Goal: Information Seeking & Learning: Learn about a topic

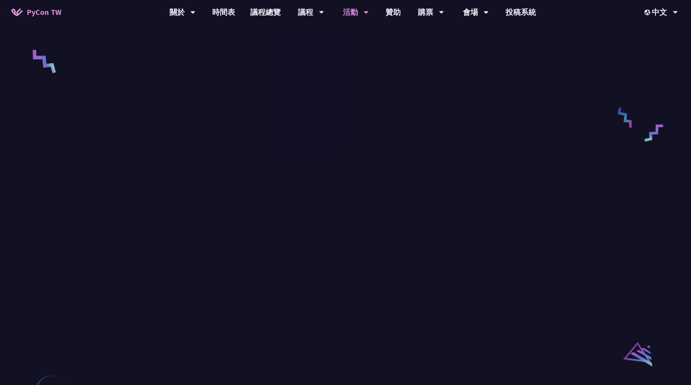
scroll to position [457, 0]
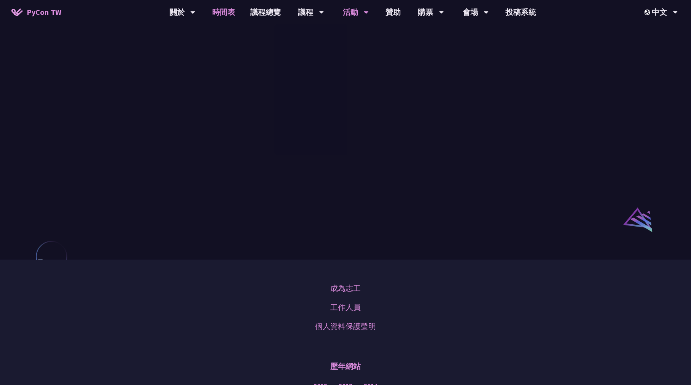
click at [224, 14] on link "時間表" at bounding box center [224, 12] width 38 height 24
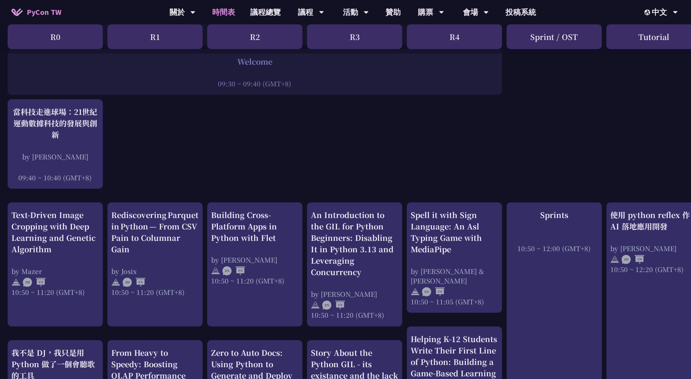
scroll to position [190, 0]
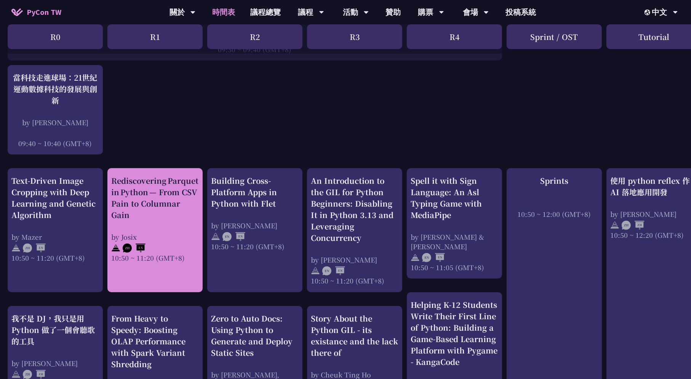
click at [177, 213] on div "Rediscovering Parquet in Python — From CSV Pain to Columnar Gain" at bounding box center [155, 198] width 88 height 46
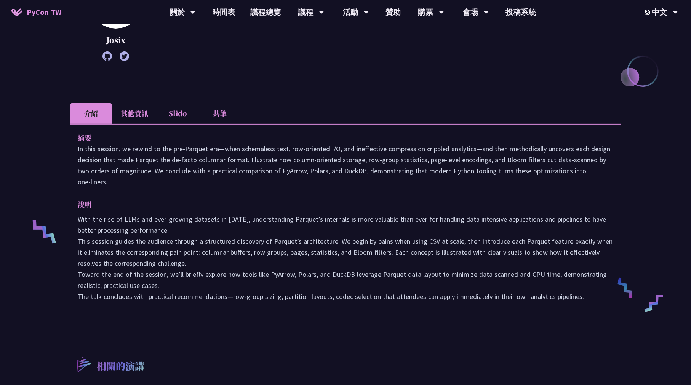
scroll to position [152, 0]
drag, startPoint x: 383, startPoint y: 264, endPoint x: 403, endPoint y: 264, distance: 19.8
click at [403, 264] on p "With the rise of LLMs and ever-growing datasets in [DATE], understanding Parque…" at bounding box center [345, 258] width 535 height 88
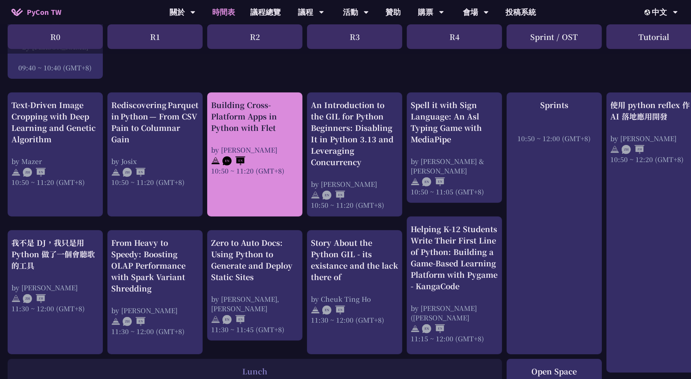
scroll to position [267, 0]
click at [280, 145] on div "by [PERSON_NAME]" at bounding box center [255, 150] width 88 height 10
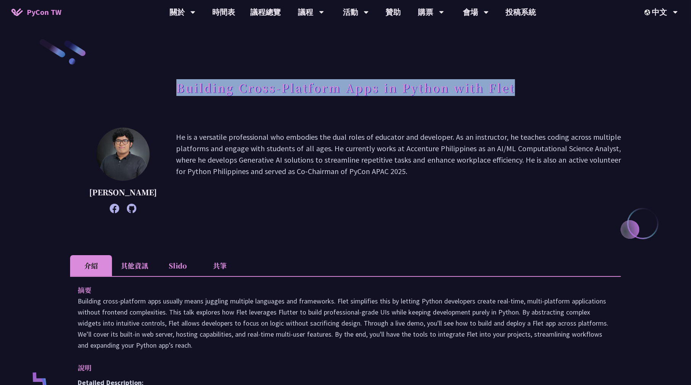
drag, startPoint x: 514, startPoint y: 89, endPoint x: 179, endPoint y: 90, distance: 335.5
click at [179, 90] on div "Building Cross-Platform Apps in Python with Flet" at bounding box center [345, 96] width 551 height 40
copy h1 "Building Cross-Platform Apps in Python with Flet"
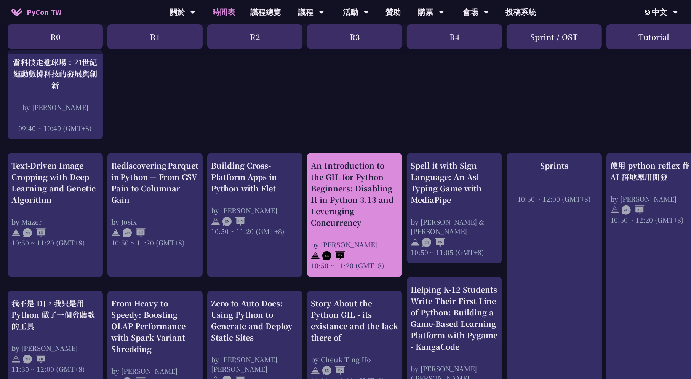
scroll to position [305, 0]
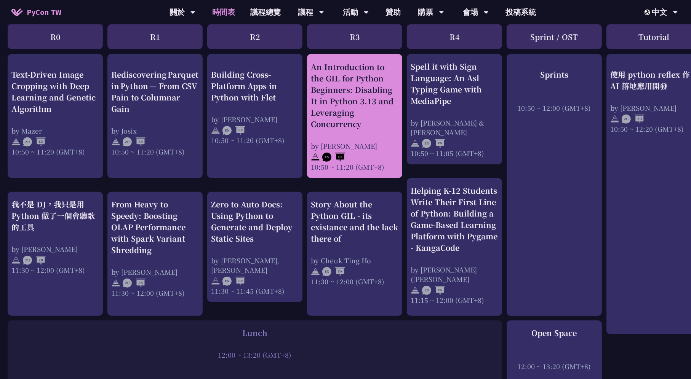
click at [372, 96] on div "An Introduction to the GIL for Python Beginners: Disabling It in Python 3.13 an…" at bounding box center [355, 95] width 88 height 69
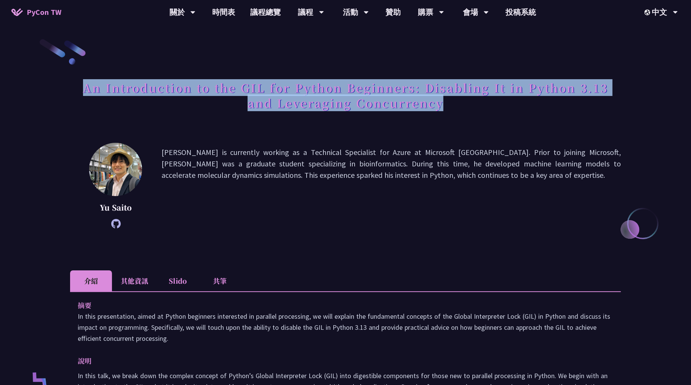
drag, startPoint x: 461, startPoint y: 105, endPoint x: 75, endPoint y: 89, distance: 386.5
click at [75, 89] on h1 "An Introduction to the GIL for Python Beginners: Disabling It in Python 3.13 an…" at bounding box center [345, 95] width 551 height 38
copy h1 "An Introduction to the GIL for Python Beginners: Disabling It in Python 3.13 an…"
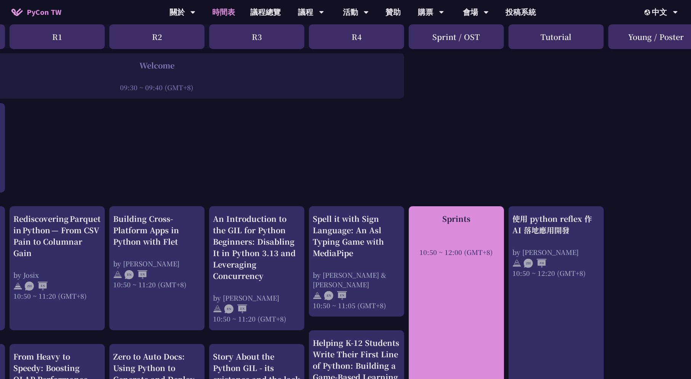
scroll to position [152, 118]
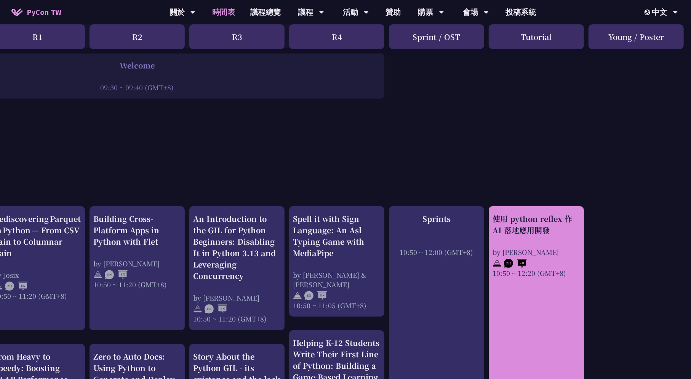
click at [560, 243] on div "使用 python reflex 作 AI 落地應用開發 by [PERSON_NAME] 10:50 ~ 12:20 (GMT+8)" at bounding box center [536, 245] width 88 height 65
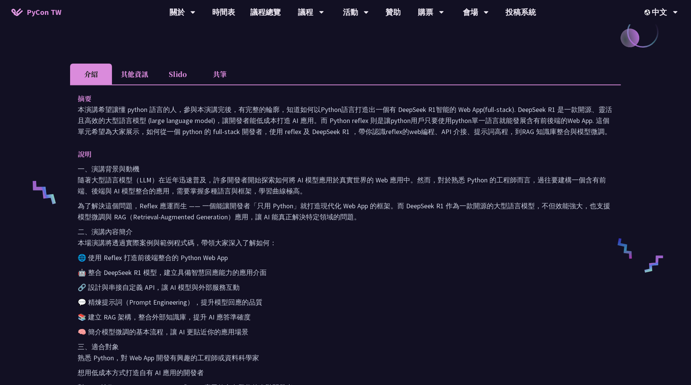
scroll to position [190, 0]
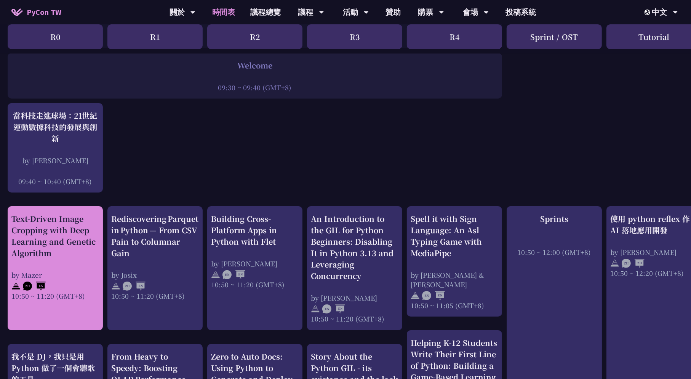
scroll to position [267, 0]
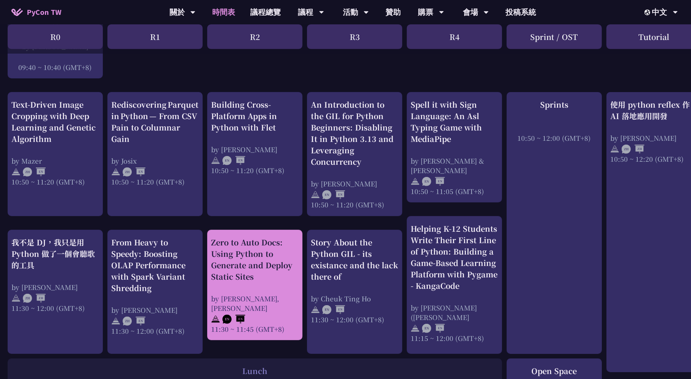
click at [283, 241] on div "Zero to Auto Docs: Using Python to Generate and Deploy Static Sites" at bounding box center [255, 260] width 88 height 46
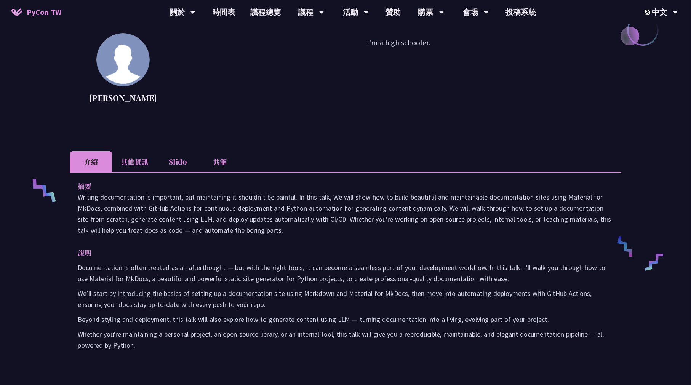
scroll to position [228, 0]
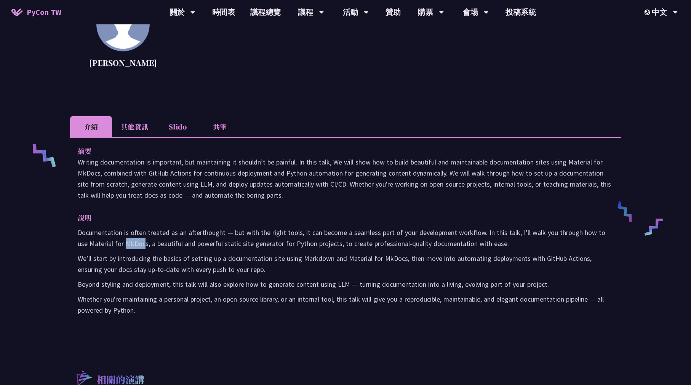
drag, startPoint x: 113, startPoint y: 242, endPoint x: 132, endPoint y: 244, distance: 18.8
click at [132, 244] on p "Documentation is often treated as an afterthought — but with the right tools, i…" at bounding box center [345, 238] width 535 height 22
drag, startPoint x: 135, startPoint y: 243, endPoint x: 112, endPoint y: 241, distance: 22.5
click at [112, 241] on p "Documentation is often treated as an afterthought — but with the right tools, i…" at bounding box center [345, 238] width 535 height 22
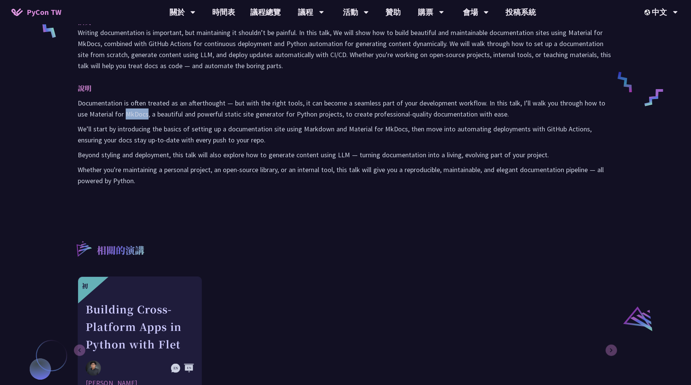
scroll to position [381, 0]
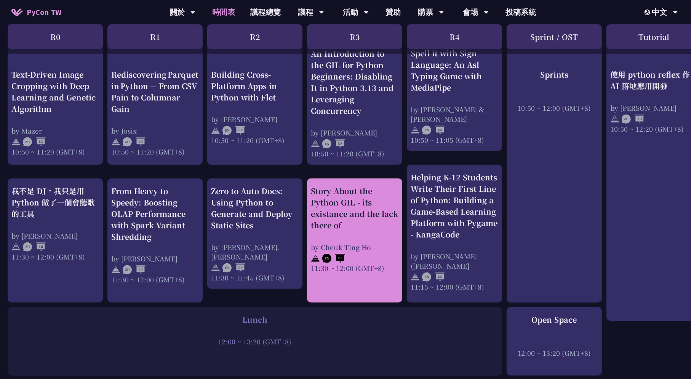
scroll to position [305, 0]
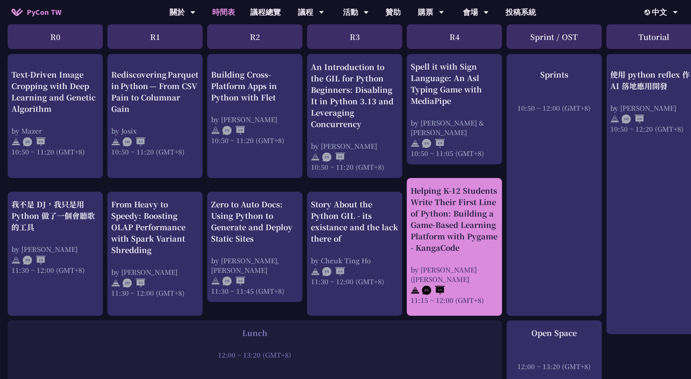
click at [480, 243] on div "Helping K-12 Students Write Their First Line of Python: Building a Game-Based L…" at bounding box center [455, 219] width 88 height 69
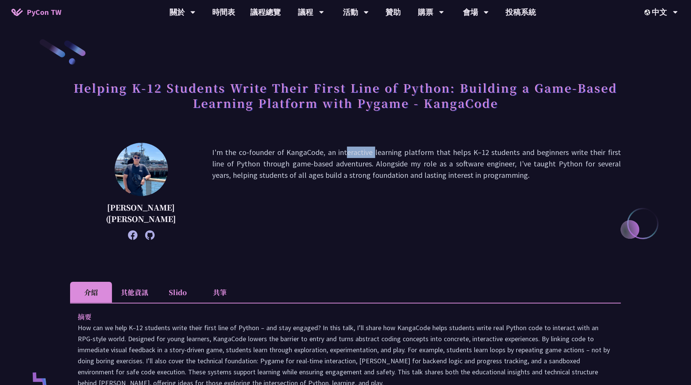
drag, startPoint x: 261, startPoint y: 151, endPoint x: 296, endPoint y: 150, distance: 35.0
click at [296, 150] on p "I'm the co-founder of KangaCode, an interactive learning platform that helps K–…" at bounding box center [416, 191] width 409 height 89
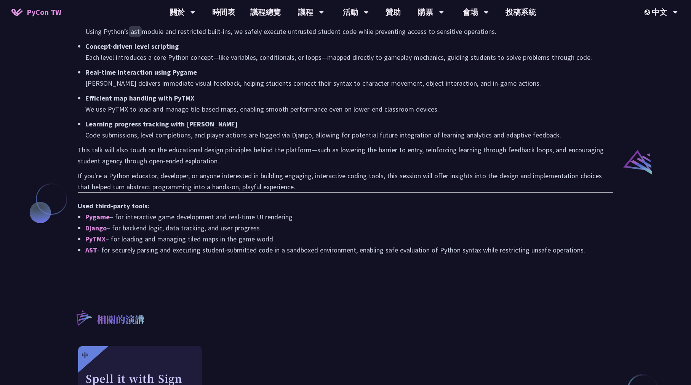
scroll to position [609, 0]
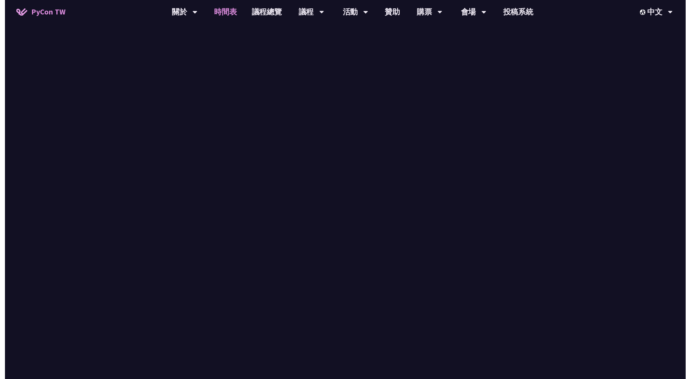
scroll to position [305, 0]
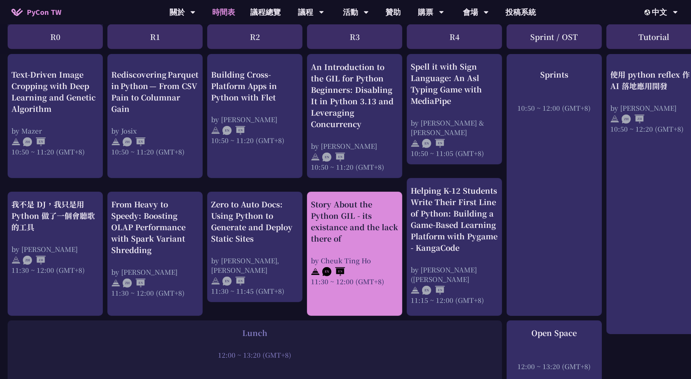
click at [377, 256] on div "by Cheuk Ting Ho" at bounding box center [355, 261] width 88 height 10
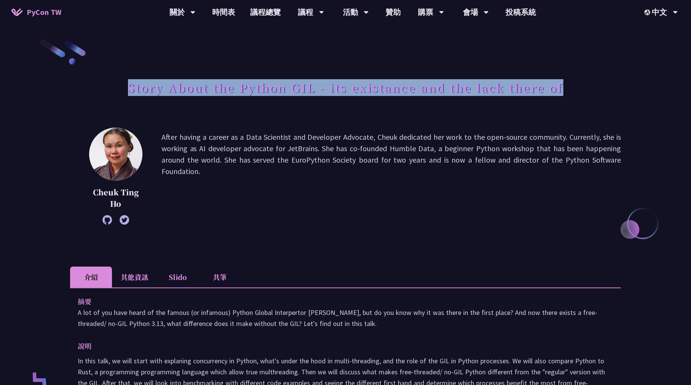
drag, startPoint x: 577, startPoint y: 90, endPoint x: 114, endPoint y: 92, distance: 462.7
click at [114, 92] on div "Story About the Python GIL - its existance and the lack there of" at bounding box center [345, 96] width 551 height 40
copy h1 "Story About the Python GIL - its existance and the lack there of"
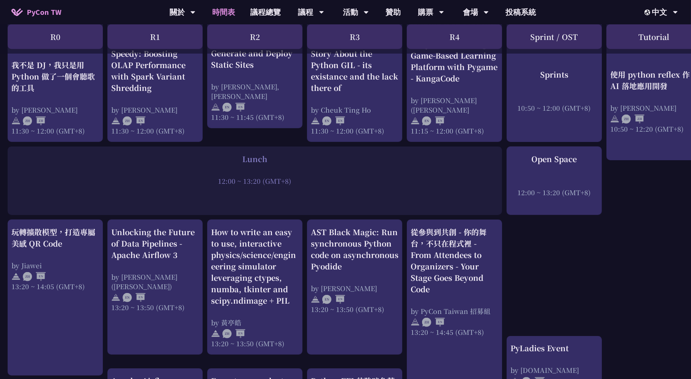
scroll to position [495, 0]
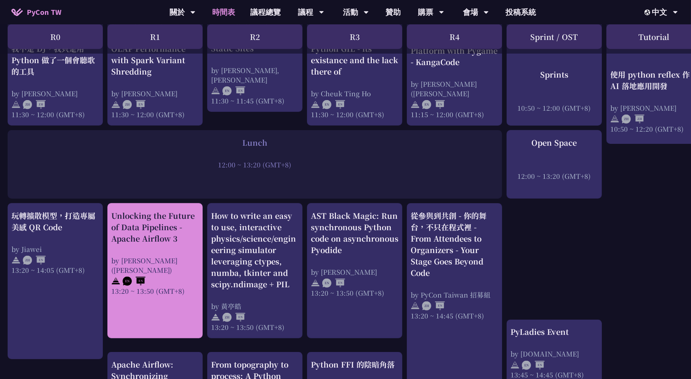
click at [170, 251] on div "Unlocking the Future of Data Pipelines - Apache Airflow 3 by [PERSON_NAME] ([PE…" at bounding box center [155, 253] width 88 height 86
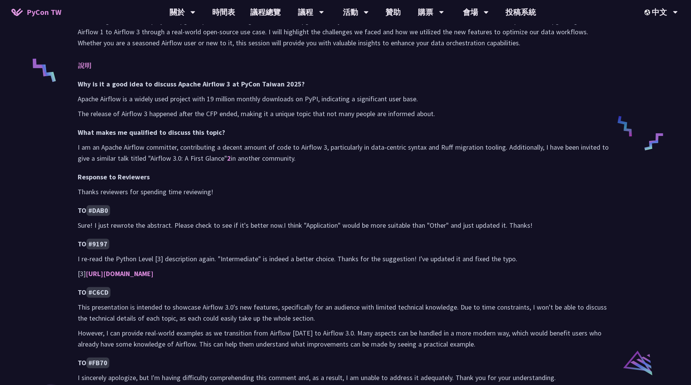
scroll to position [381, 0]
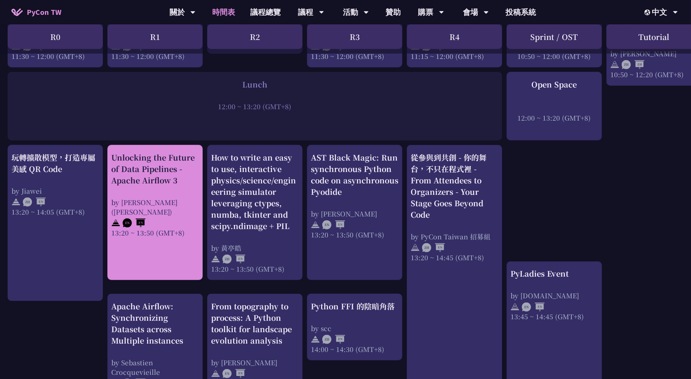
scroll to position [571, 0]
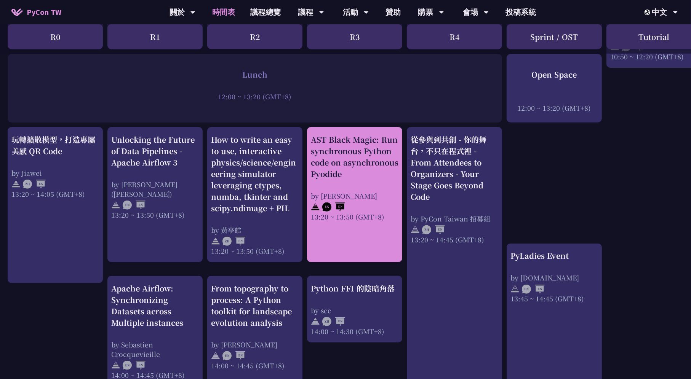
click at [355, 172] on div "AST Black Magic: Run synchronous Python code on asynchronous Pyodide" at bounding box center [355, 157] width 88 height 46
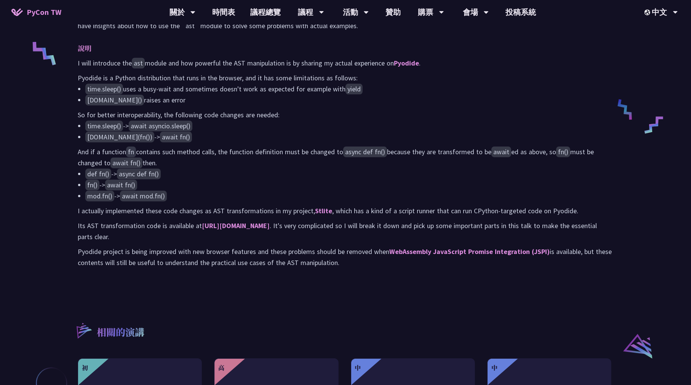
scroll to position [343, 0]
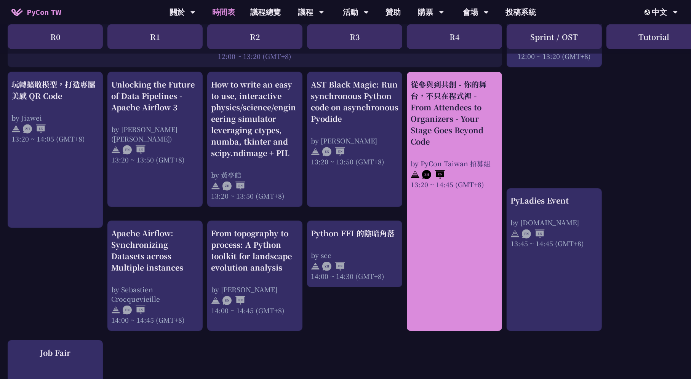
scroll to position [609, 0]
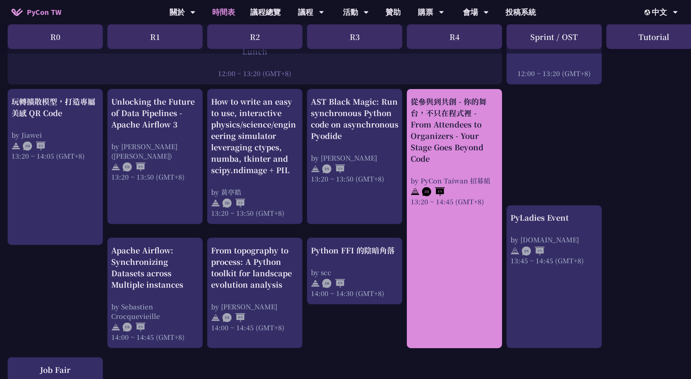
click at [481, 111] on div "從參與到共創 - 你的舞台，不只在程式裡 - From Attendees to Organizers - Your Stage Goes Beyond Co…" at bounding box center [455, 130] width 88 height 69
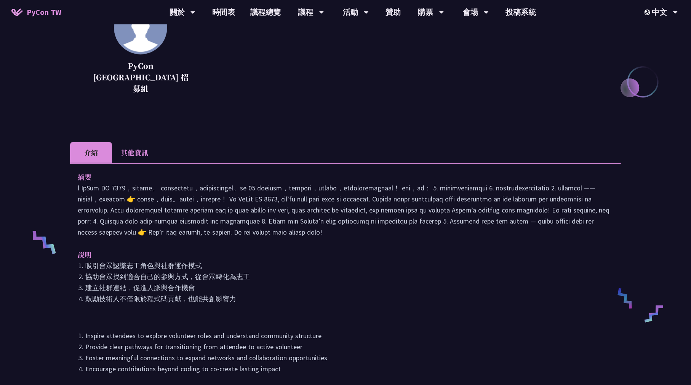
scroll to position [76, 0]
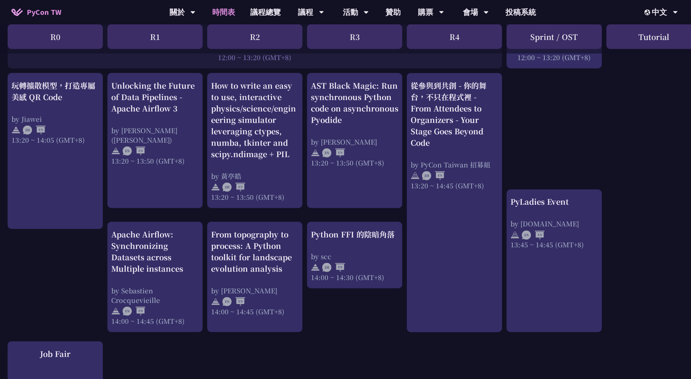
scroll to position [647, 0]
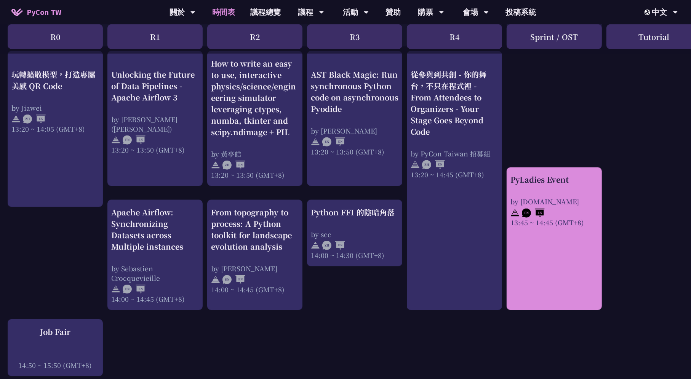
click at [572, 243] on link "PyLadies Event by [DOMAIN_NAME] 13:45 ~ 14:45 (GMT+8)" at bounding box center [554, 238] width 88 height 129
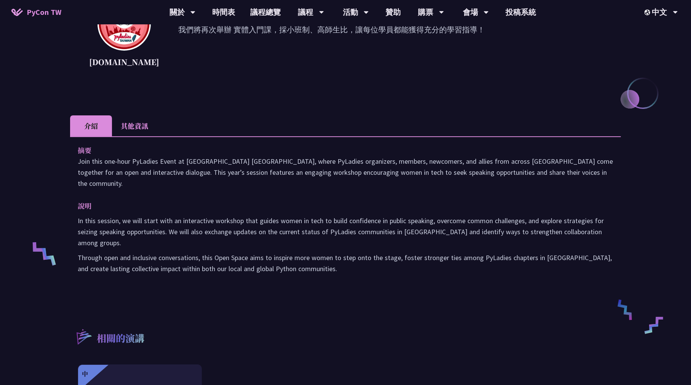
scroll to position [152, 0]
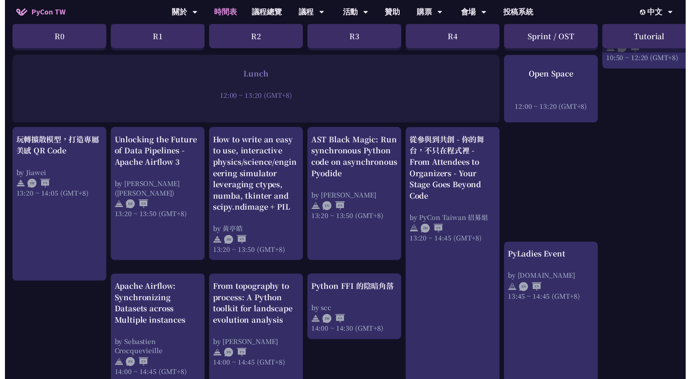
scroll to position [647, 0]
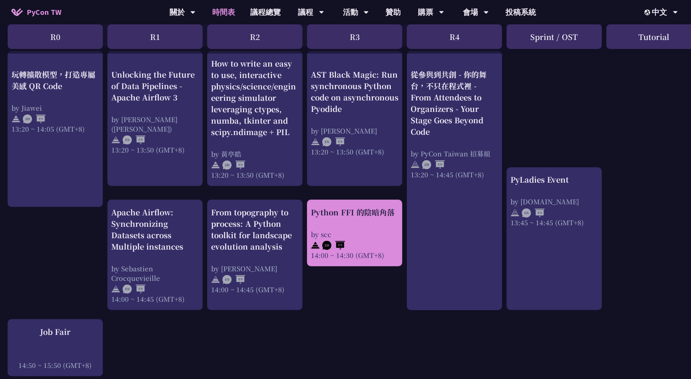
click at [371, 232] on div "by scc" at bounding box center [355, 235] width 88 height 10
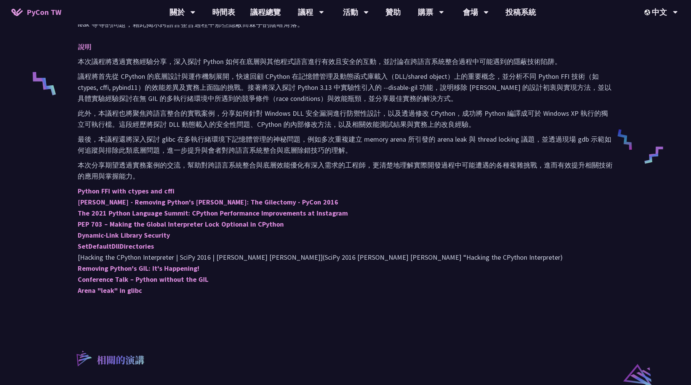
scroll to position [305, 0]
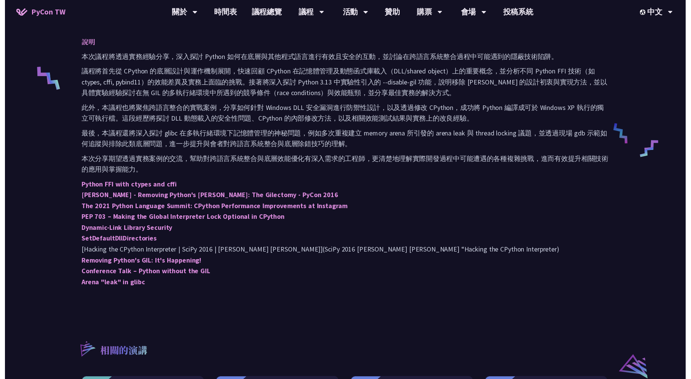
scroll to position [647, 0]
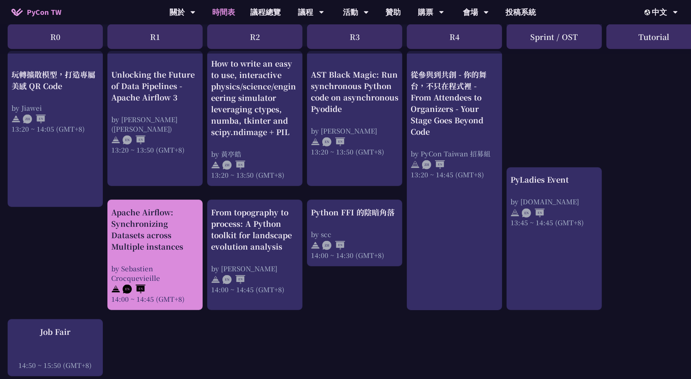
click at [183, 220] on div "Apache Airflow: Synchronizing Datasets across Multiple instances" at bounding box center [155, 230] width 88 height 46
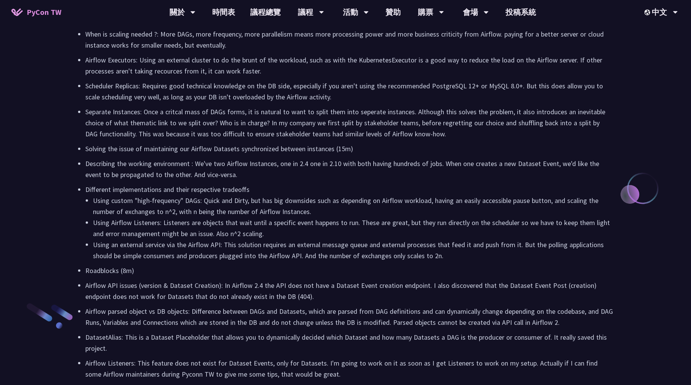
scroll to position [762, 0]
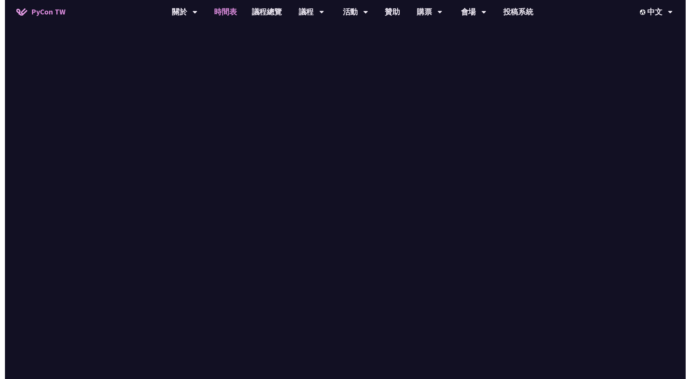
scroll to position [647, 0]
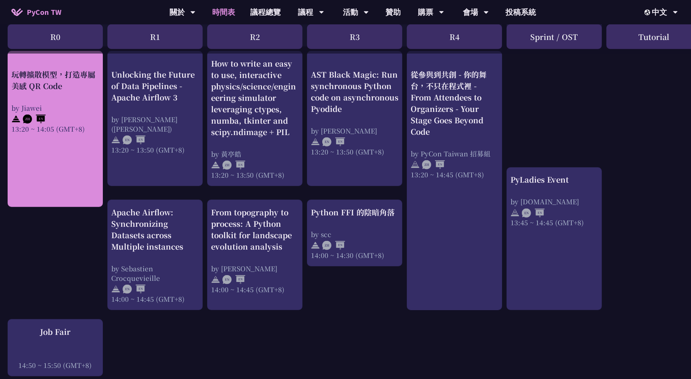
click at [85, 157] on link "玩轉擴散模型，打造專屬美感 QR Code by Jiawei 13:20 ~ 14:05 (GMT+8)" at bounding box center [55, 129] width 88 height 143
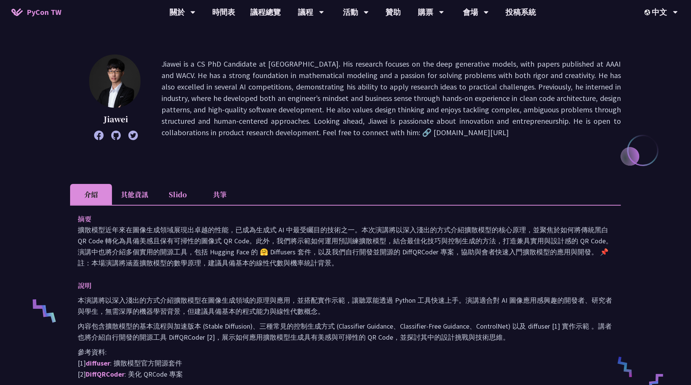
scroll to position [76, 0]
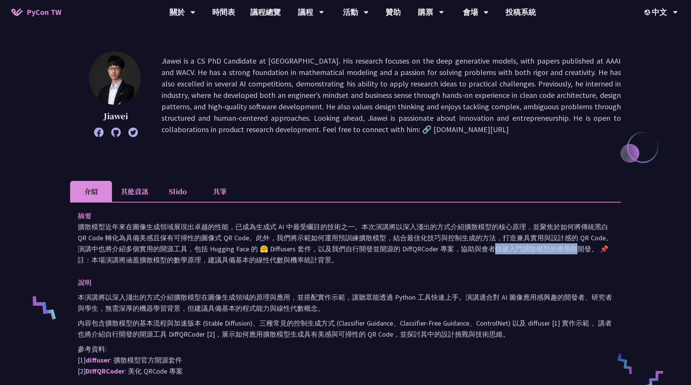
drag, startPoint x: 400, startPoint y: 249, endPoint x: 437, endPoint y: 248, distance: 37.0
click at [437, 248] on p "擴散模型近年來在圖像生成領域展現出卓越的性能，已成為生成式 AI 中最受矚目的技術之一。本次演講將以深入淺出的方式介紹擴散模型的核心原理，並聚焦於如何將傳統黑…" at bounding box center [345, 243] width 535 height 44
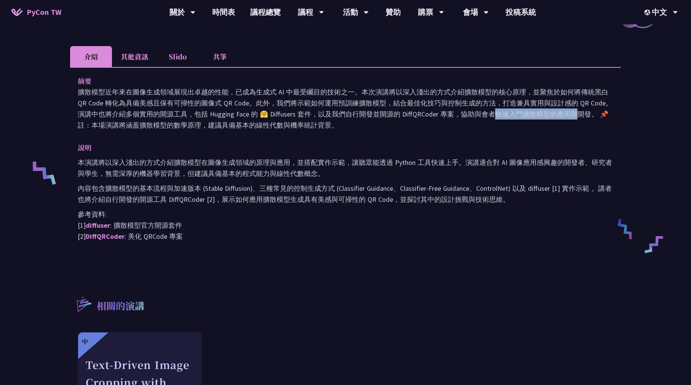
scroll to position [228, 0]
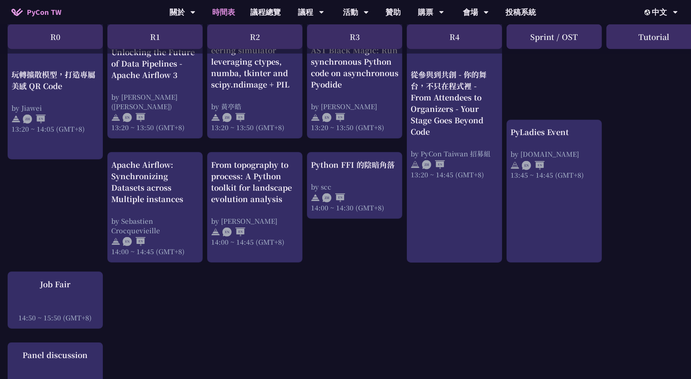
scroll to position [724, 0]
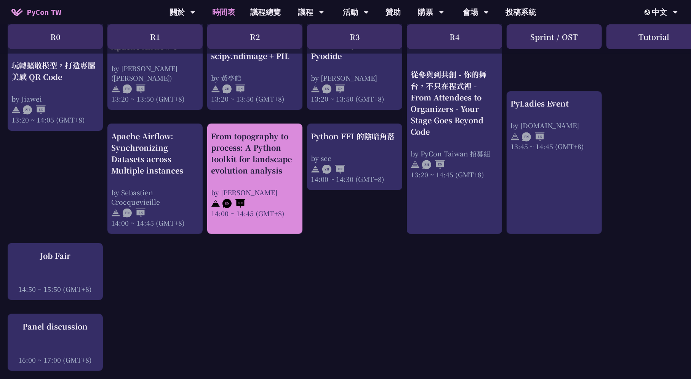
click at [274, 176] on div "From topography to process: A Python toolkit for landscape evolution analysis b…" at bounding box center [255, 175] width 88 height 88
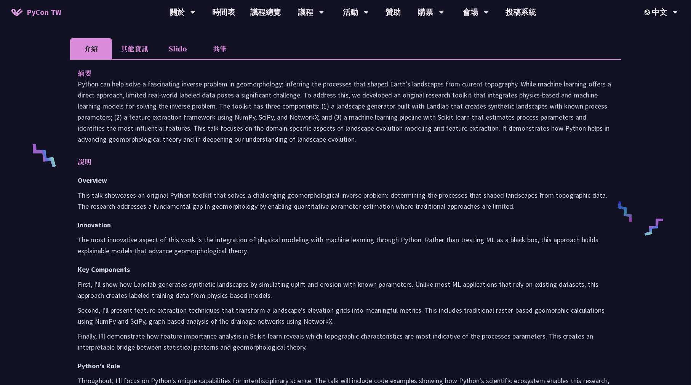
scroll to position [381, 0]
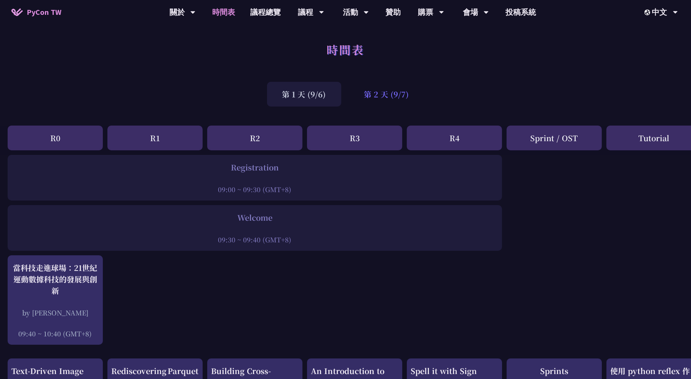
click at [377, 94] on div "第 2 天 (9/7)" at bounding box center [386, 94] width 75 height 25
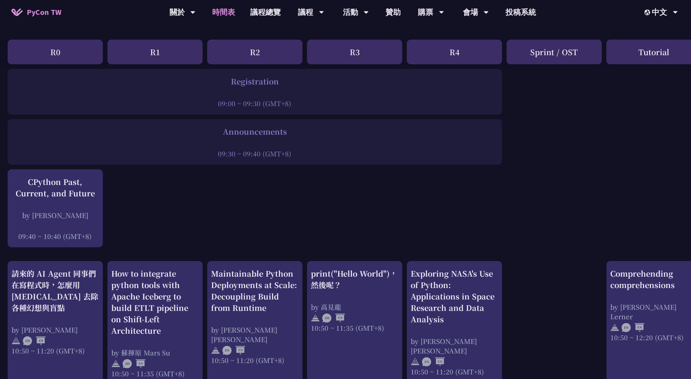
scroll to position [152, 0]
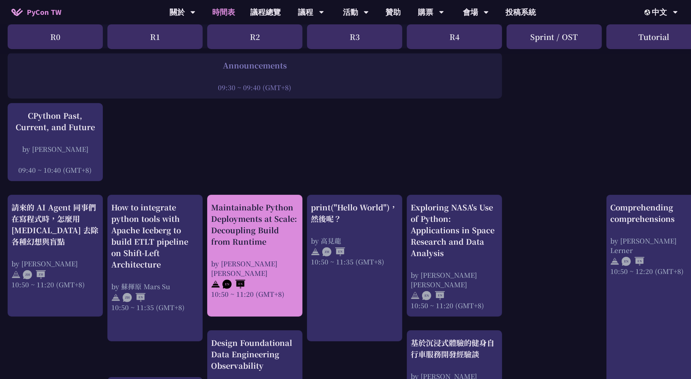
click at [283, 227] on div "Maintainable Python Deployments at Scale: Decoupling Build from Runtime" at bounding box center [255, 225] width 88 height 46
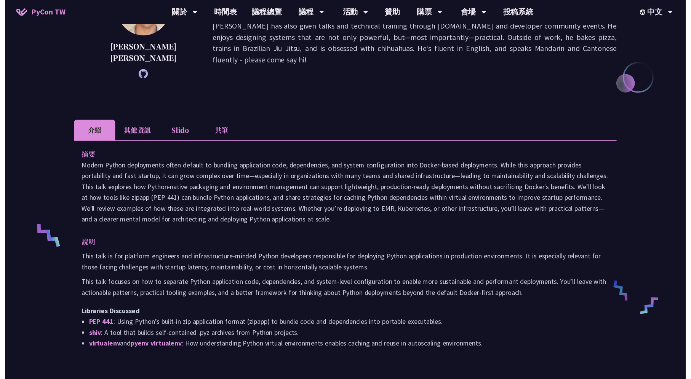
scroll to position [152, 0]
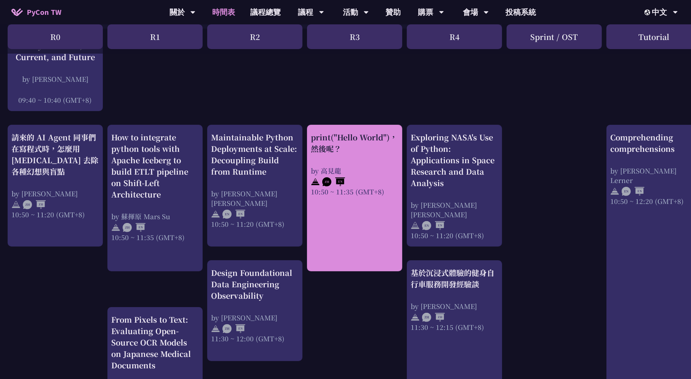
scroll to position [228, 0]
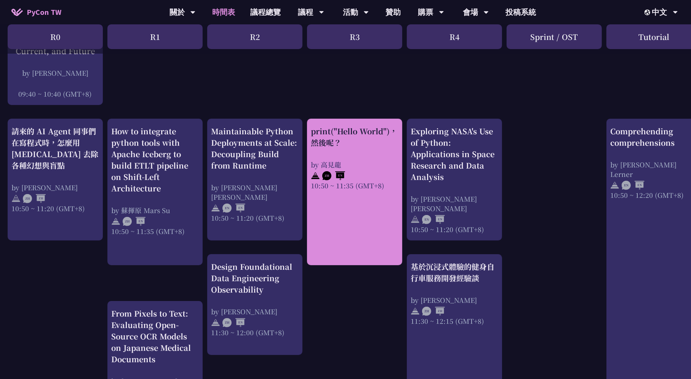
click at [366, 148] on div "print("Hello World")，然後呢？ by [PERSON_NAME] 10:50 ~ 11:35 (GMT+8)" at bounding box center [355, 158] width 88 height 65
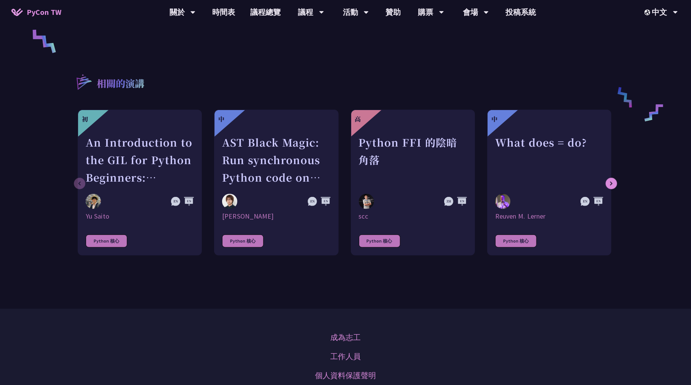
scroll to position [190, 0]
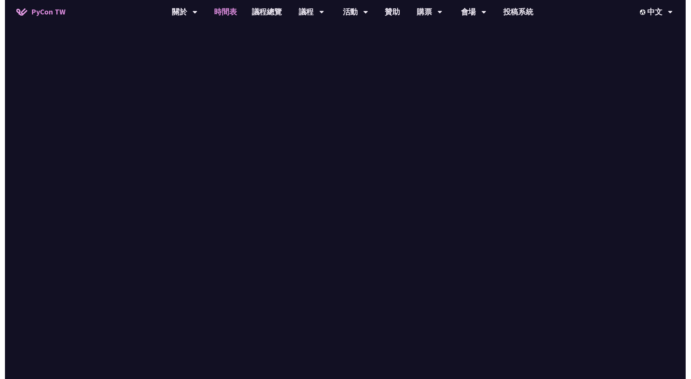
scroll to position [228, 0]
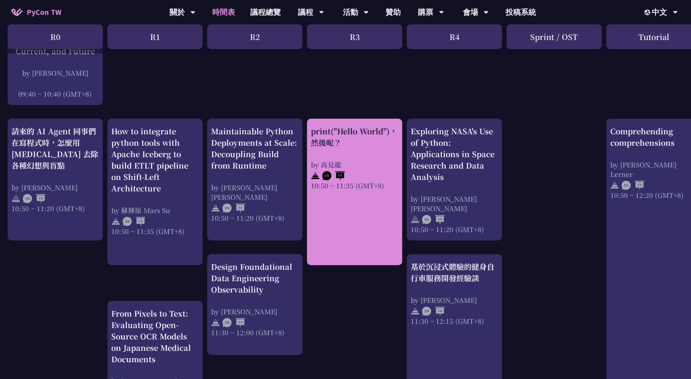
click at [370, 141] on div "print("Hello World")，然後呢？" at bounding box center [355, 137] width 88 height 23
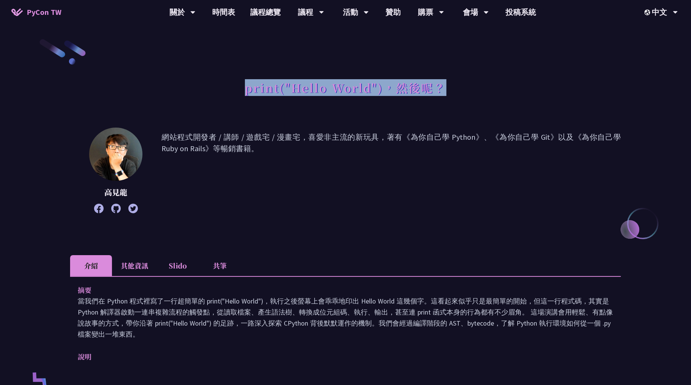
drag, startPoint x: 448, startPoint y: 88, endPoint x: 229, endPoint y: 89, distance: 218.6
click at [229, 89] on div "print("Hello World")，然後呢？" at bounding box center [345, 96] width 551 height 40
copy h1 "print("Hello World")，然後呢？"
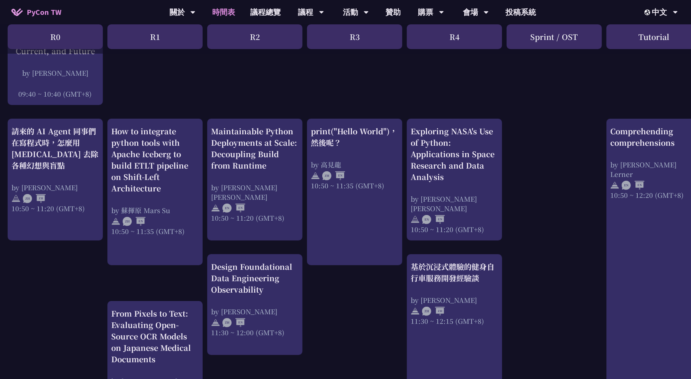
scroll to position [305, 0]
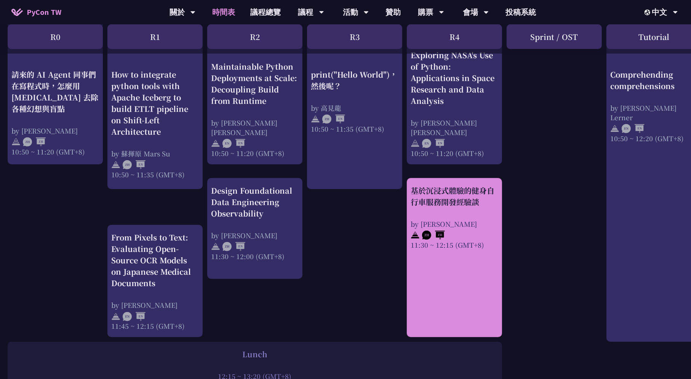
click at [491, 233] on div at bounding box center [455, 234] width 88 height 11
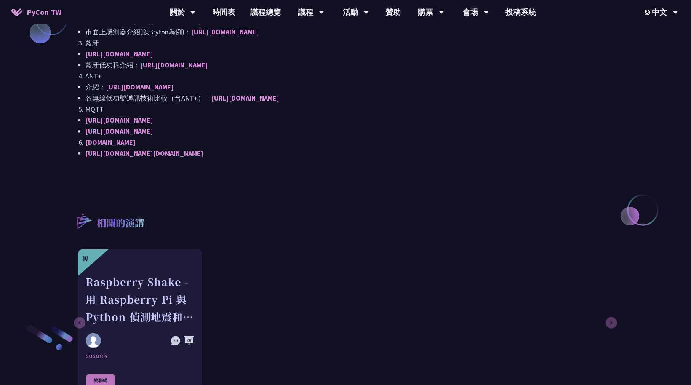
scroll to position [724, 0]
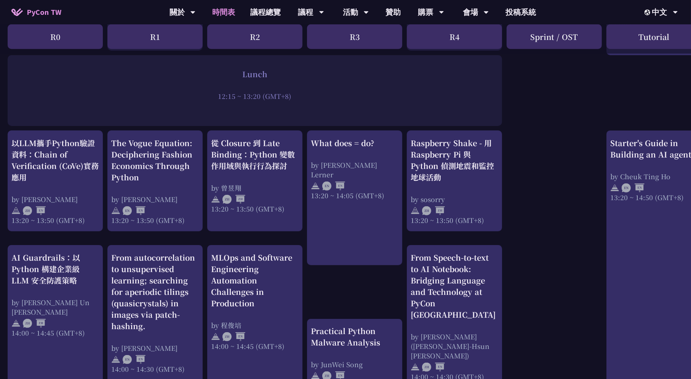
scroll to position [609, 0]
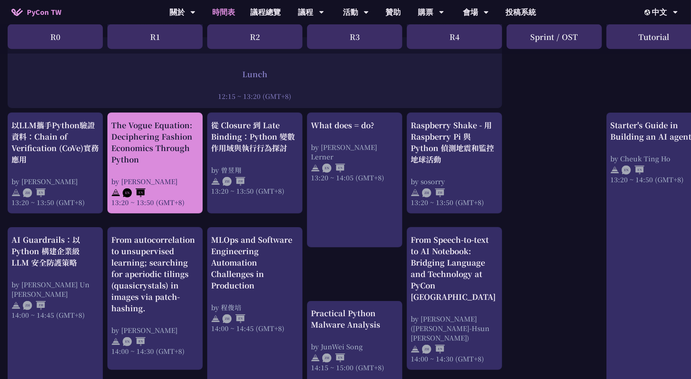
click at [166, 164] on div "The Vogue Equation: Deciphering Fashion Economics Through Python" at bounding box center [155, 143] width 88 height 46
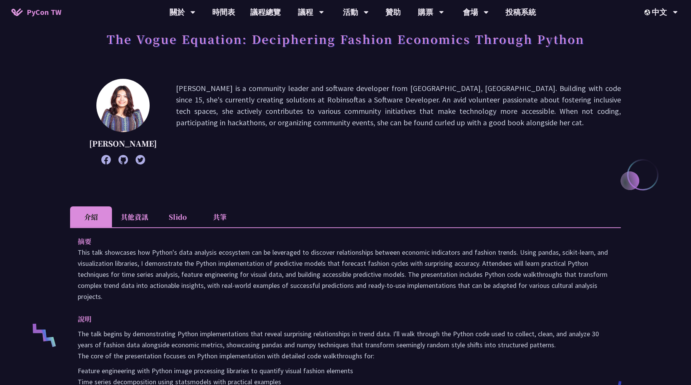
scroll to position [152, 0]
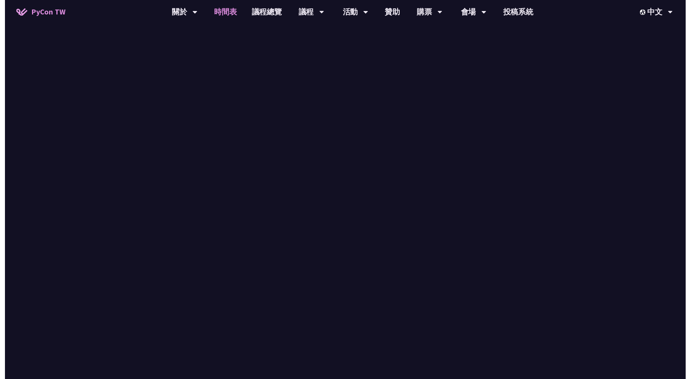
scroll to position [609, 0]
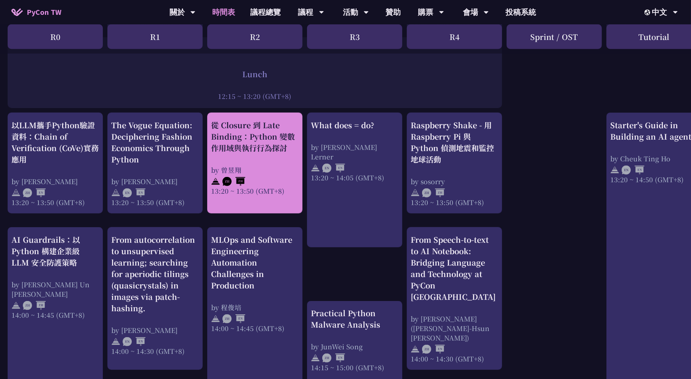
click at [274, 159] on div "從 Closure 到 Late Binding：Python 變數作用域與執行行為探討 by 曾昱翔 13:20 ~ 13:50 (GMT+8)" at bounding box center [255, 158] width 88 height 76
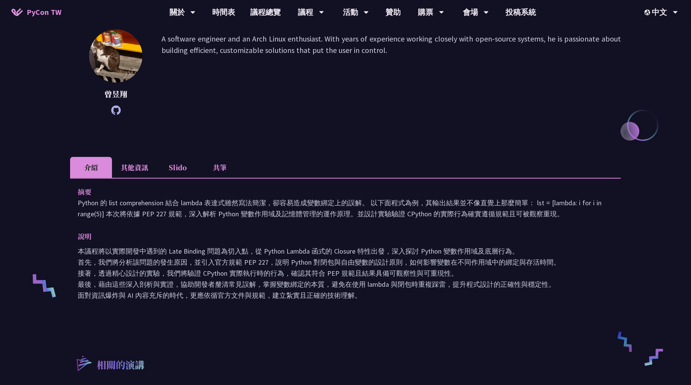
scroll to position [114, 0]
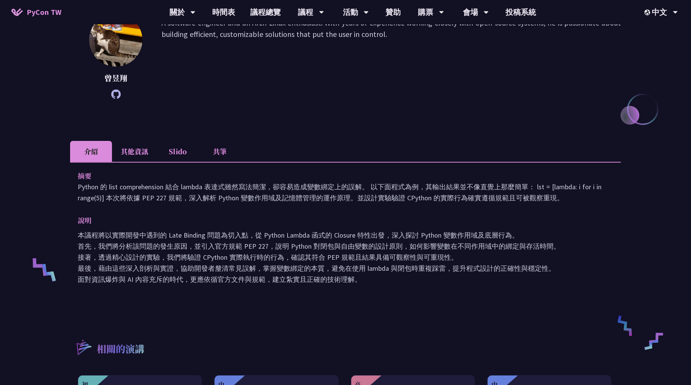
drag, startPoint x: 273, startPoint y: 150, endPoint x: 458, endPoint y: 129, distance: 186.5
click at [458, 129] on div "從 Closure 到 Late Binding：Python 變數作用域與執行行為探討 曾昱翔 A software engineer and an Arc…" at bounding box center [345, 230] width 551 height 612
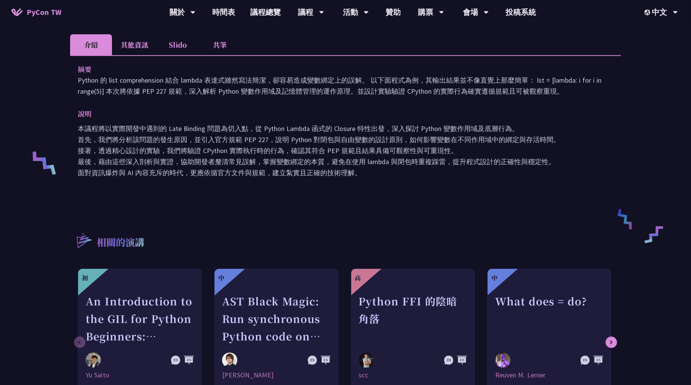
scroll to position [228, 0]
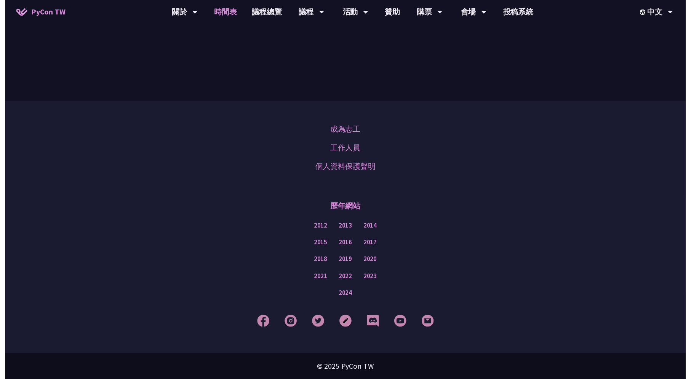
scroll to position [609, 0]
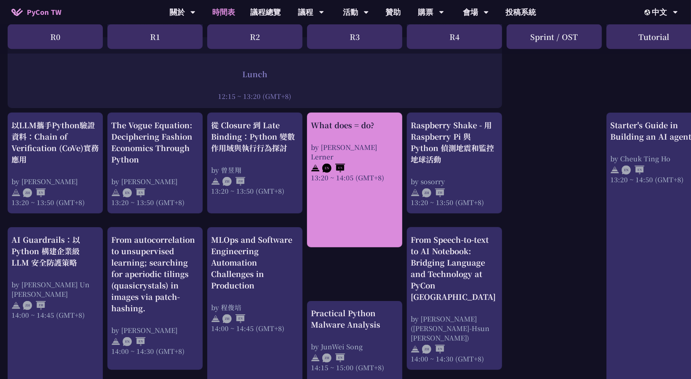
click at [367, 174] on link "What does = do? by [PERSON_NAME] Lerner 13:20 ~ 14:05 (GMT+8)" at bounding box center [355, 180] width 88 height 121
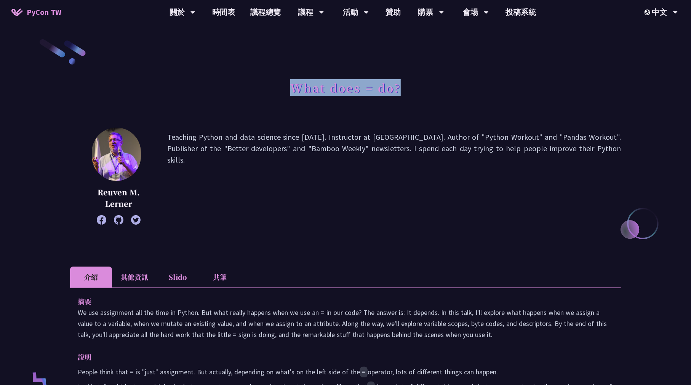
drag, startPoint x: 295, startPoint y: 89, endPoint x: 437, endPoint y: 93, distance: 142.1
click at [436, 93] on div "What does = do?" at bounding box center [345, 96] width 551 height 40
copy h1 "What does = do?"
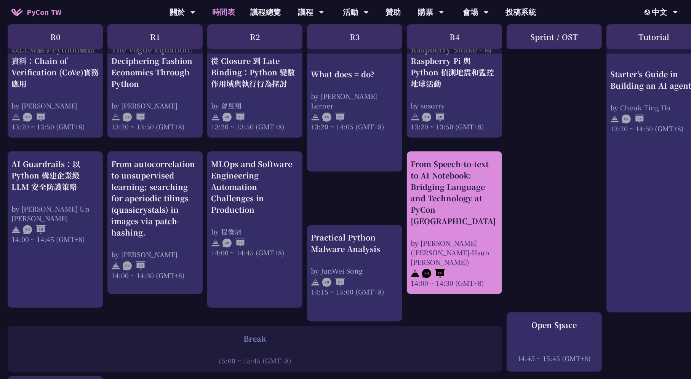
scroll to position [685, 0]
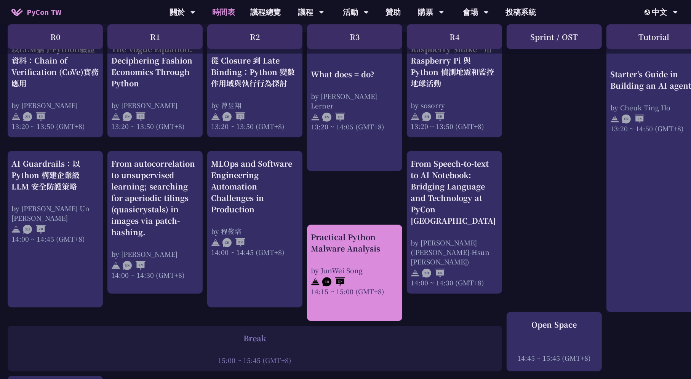
click at [386, 236] on div "Practical Python Malware Analysis" at bounding box center [355, 243] width 88 height 23
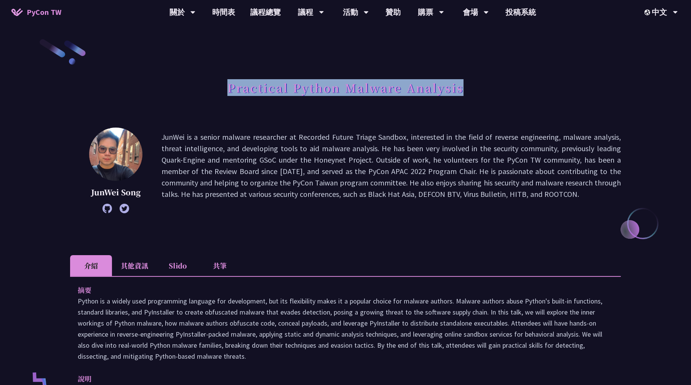
drag, startPoint x: 226, startPoint y: 84, endPoint x: 482, endPoint y: 87, distance: 256.7
click at [482, 87] on div "Practical Python Malware Analysis" at bounding box center [345, 96] width 551 height 40
click at [384, 86] on h1 "Practical Python Malware Analysis" at bounding box center [345, 87] width 236 height 23
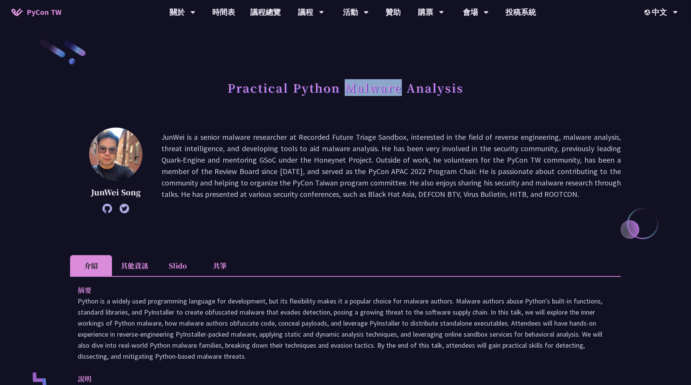
drag, startPoint x: 356, startPoint y: 87, endPoint x: 399, endPoint y: 88, distance: 43.0
click at [399, 88] on h1 "Practical Python Malware Analysis" at bounding box center [345, 87] width 236 height 23
click at [406, 135] on p "JunWei is a senior malware researcher at Recorded Future Triage Sandbox, intere…" at bounding box center [390, 170] width 459 height 78
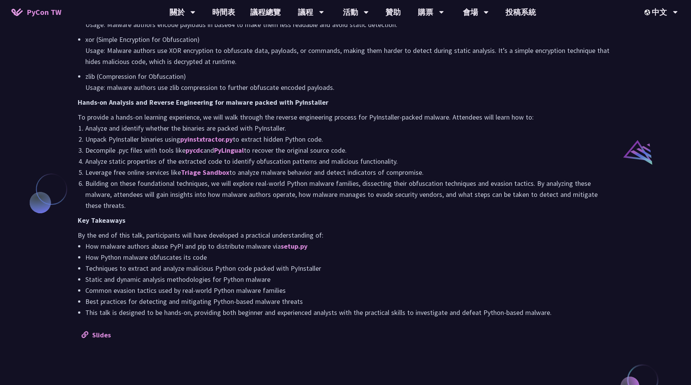
scroll to position [533, 0]
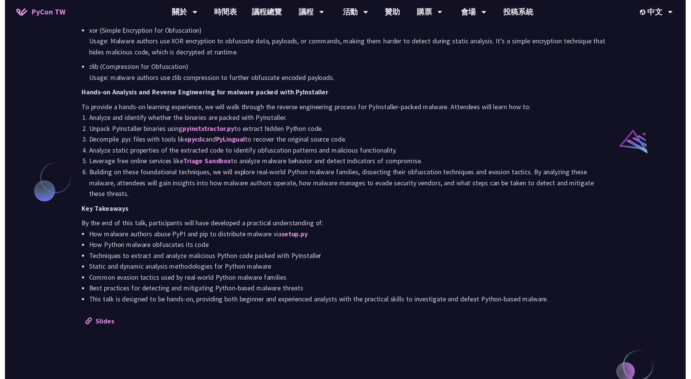
scroll to position [685, 0]
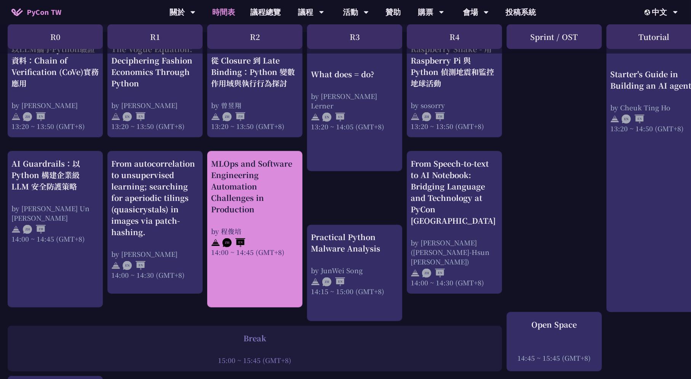
click at [282, 187] on div "MLOps and Software Engineering Automation Challenges in Production" at bounding box center [255, 186] width 88 height 57
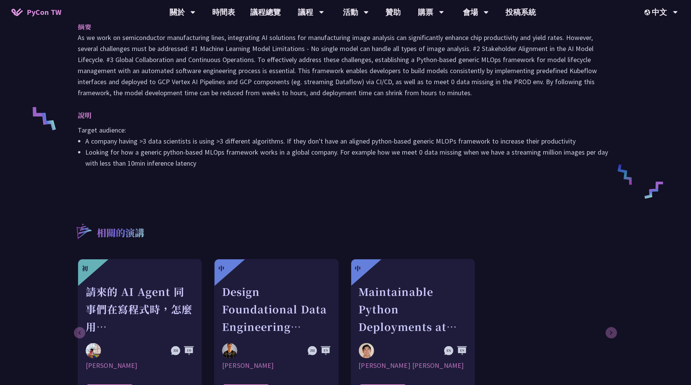
scroll to position [267, 0]
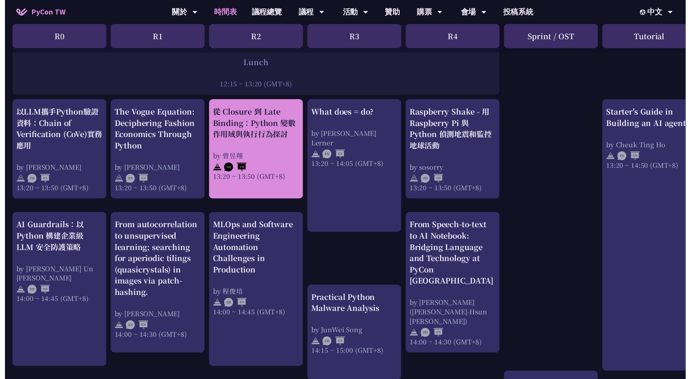
scroll to position [685, 0]
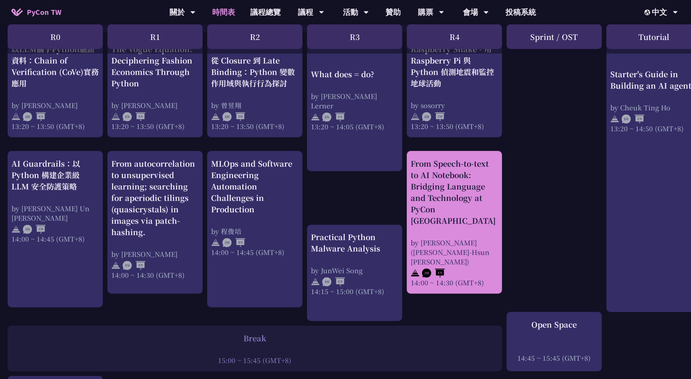
click at [491, 173] on div "From Speech-to-text to AI Notebook: Bridging Language and Technology at PyCon […" at bounding box center [455, 192] width 88 height 69
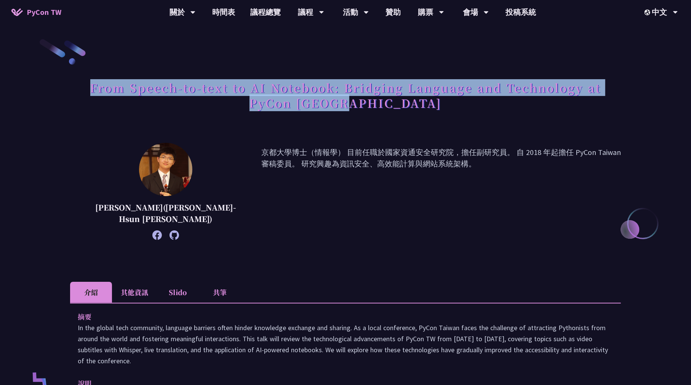
drag, startPoint x: 88, startPoint y: 83, endPoint x: 418, endPoint y: 103, distance: 331.1
click at [418, 103] on h1 "From Speech-to-text to AI Notebook: Bridging Language and Technology at PyCon […" at bounding box center [345, 95] width 551 height 38
copy h1 "From Speech-to-text to AI Notebook: Bridging Language and Technology at PyCon […"
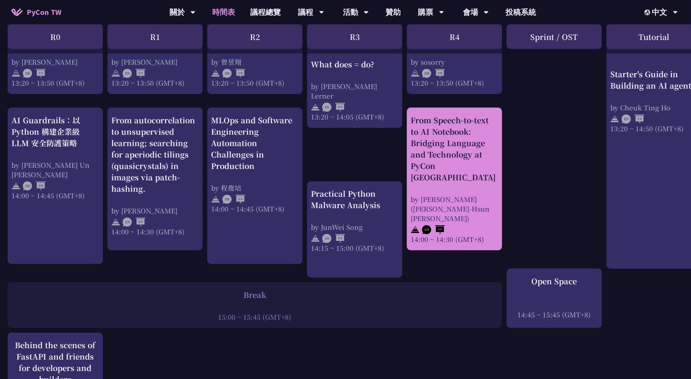
scroll to position [800, 0]
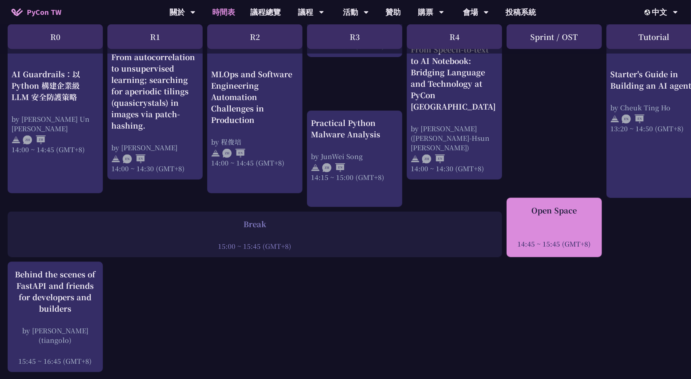
click at [575, 229] on div at bounding box center [554, 233] width 88 height 11
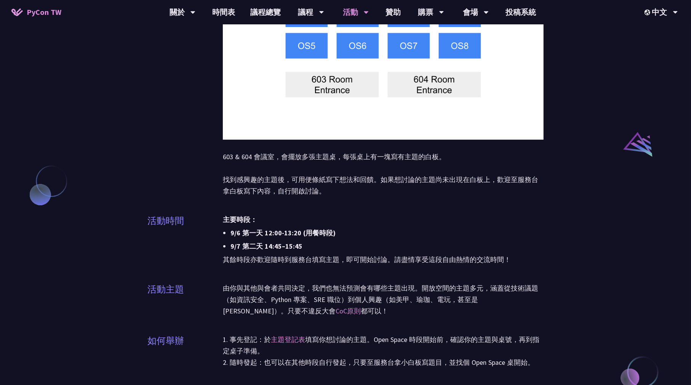
scroll to position [533, 0]
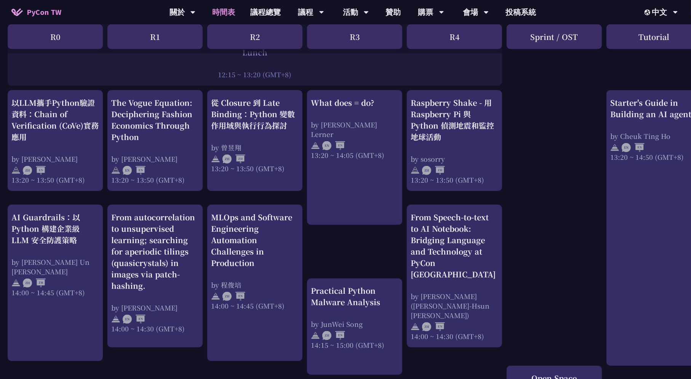
scroll to position [571, 0]
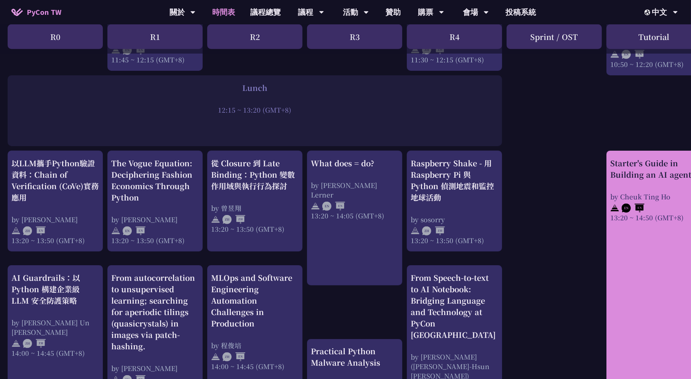
click at [633, 238] on link "Starter's Guide in Building an AI agent by [PERSON_NAME] 13:20 ~ 14:50 (GMT+8)" at bounding box center [654, 289] width 88 height 262
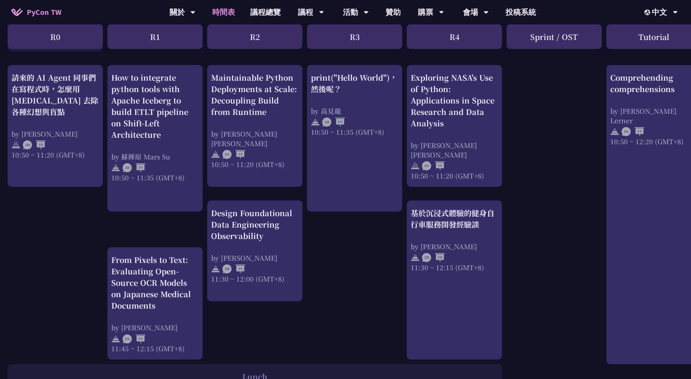
scroll to position [267, 0]
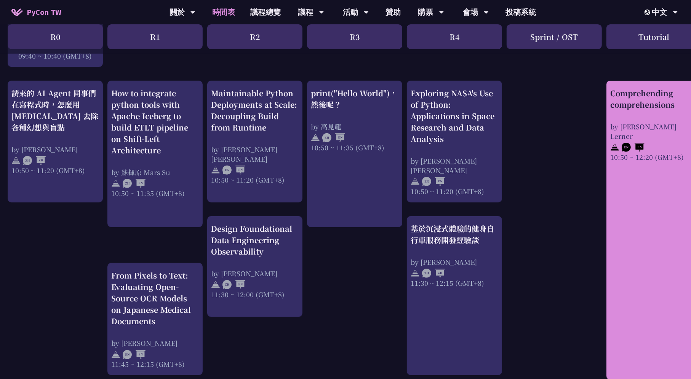
click at [640, 173] on link "Comprehending comprehensions by [PERSON_NAME] Lerner 10:50 ~ 12:20 (GMT+8)" at bounding box center [654, 231] width 88 height 286
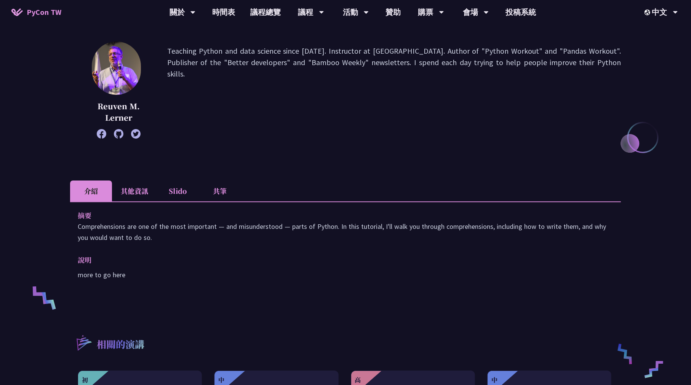
scroll to position [114, 0]
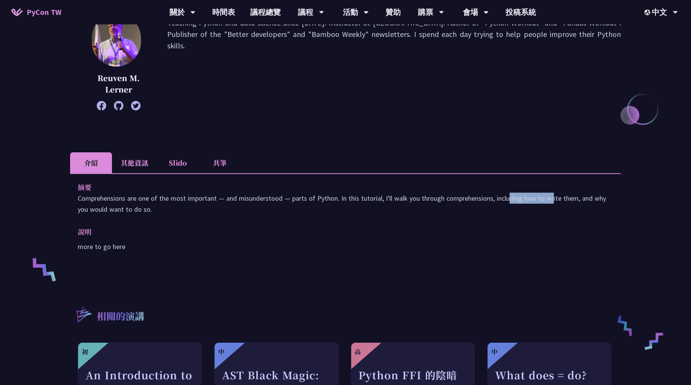
drag, startPoint x: 443, startPoint y: 199, endPoint x: 489, endPoint y: 200, distance: 46.5
click at [489, 200] on p "Comprehensions are one of the most important — and misunderstood — parts of Pyt…" at bounding box center [345, 204] width 535 height 22
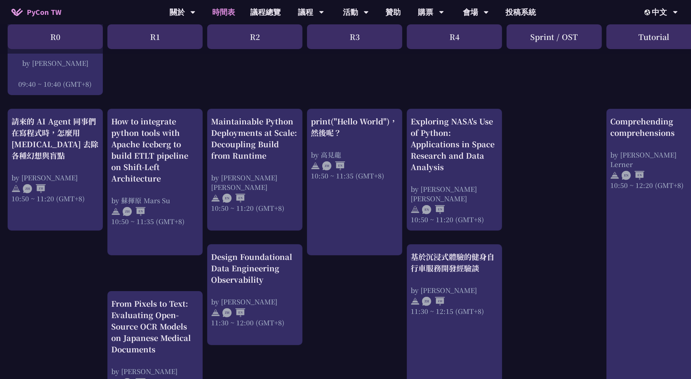
scroll to position [267, 0]
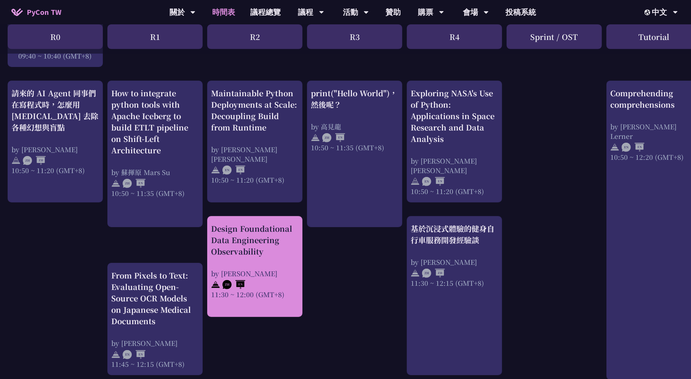
click at [273, 259] on div "Design Foundational Data Engineering Observability by [PERSON_NAME] 11:30 ~ 12:…" at bounding box center [255, 261] width 88 height 76
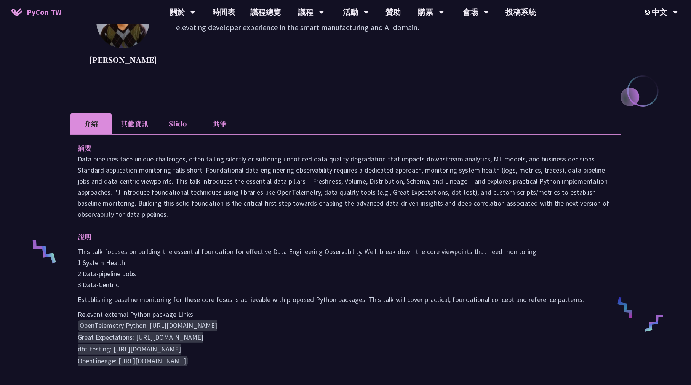
scroll to position [114, 0]
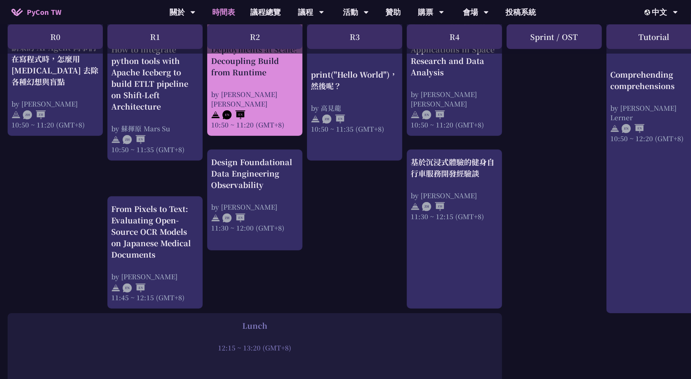
scroll to position [343, 0]
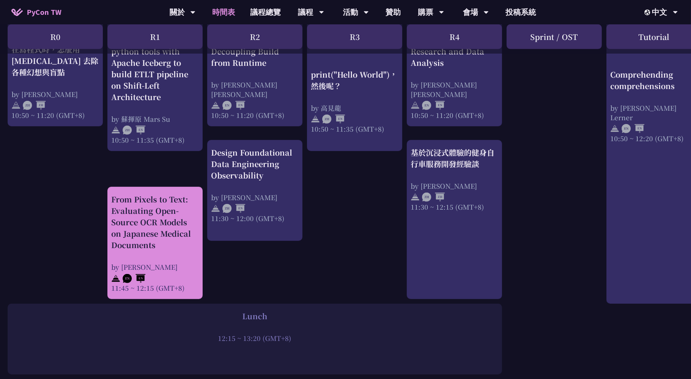
click at [176, 255] on div "From Pixels to Text: Evaluating Open-Source OCR Models on Japanese Medical Docu…" at bounding box center [155, 243] width 88 height 99
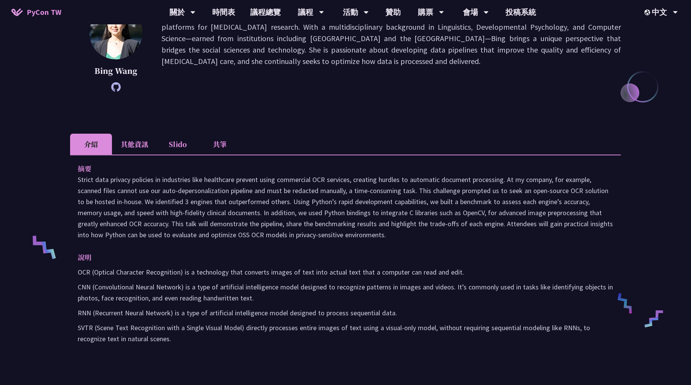
scroll to position [152, 0]
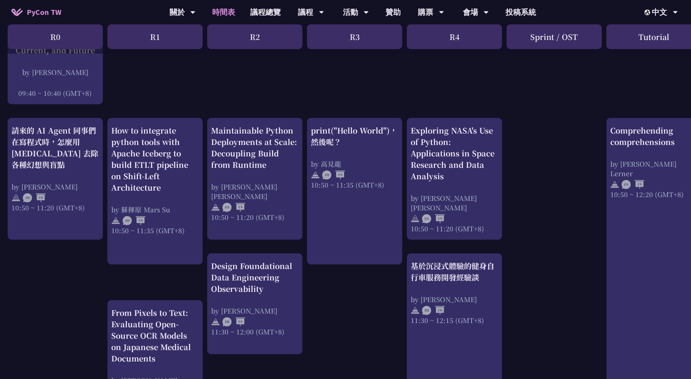
scroll to position [228, 0]
click at [264, 293] on div "Design Foundational Data Engineering Observability" at bounding box center [255, 278] width 88 height 34
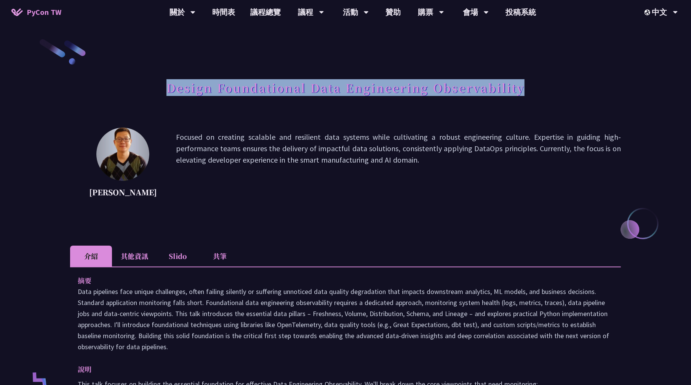
drag, startPoint x: 166, startPoint y: 90, endPoint x: 538, endPoint y: 98, distance: 372.1
click at [538, 98] on div "Design Foundational Data Engineering Observability" at bounding box center [345, 96] width 551 height 40
copy h1 "Design Foundational Data Engineering Observability"
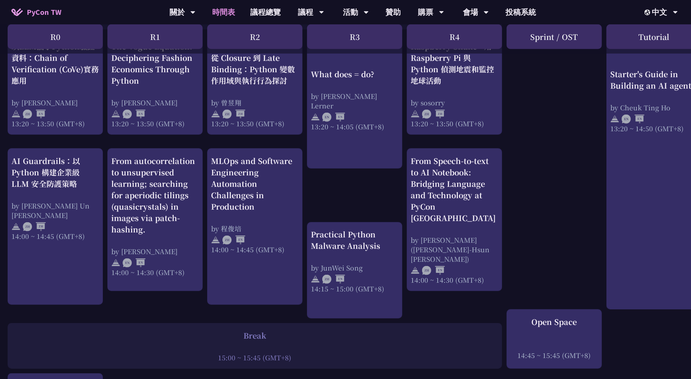
scroll to position [685, 0]
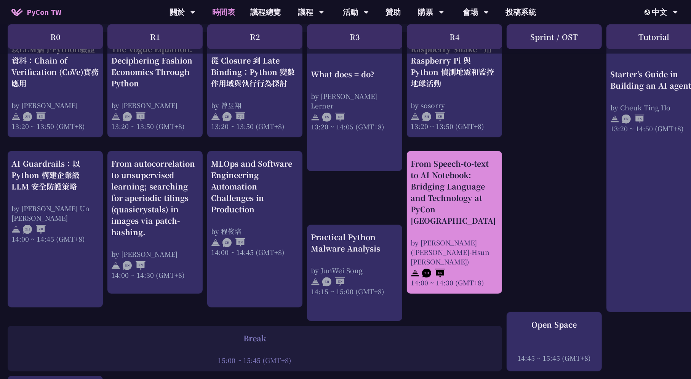
click at [487, 186] on div "From Speech-to-text to AI Notebook: Bridging Language and Technology at PyCon […" at bounding box center [455, 192] width 88 height 69
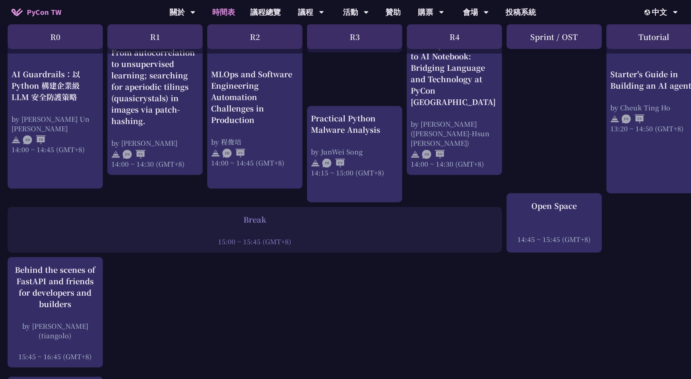
scroll to position [800, 0]
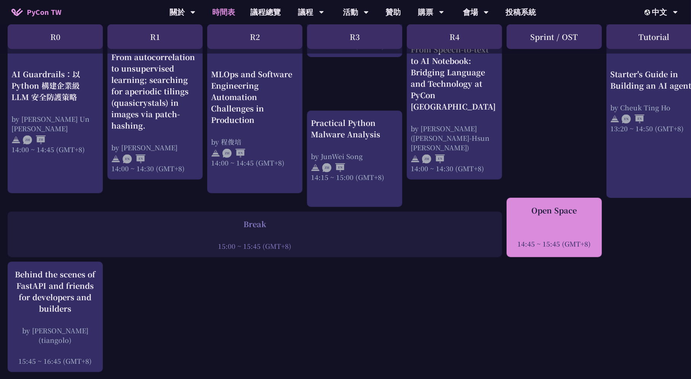
click at [567, 214] on div "Open Space 14:45 ~ 15:45 (GMT+8)" at bounding box center [554, 227] width 88 height 44
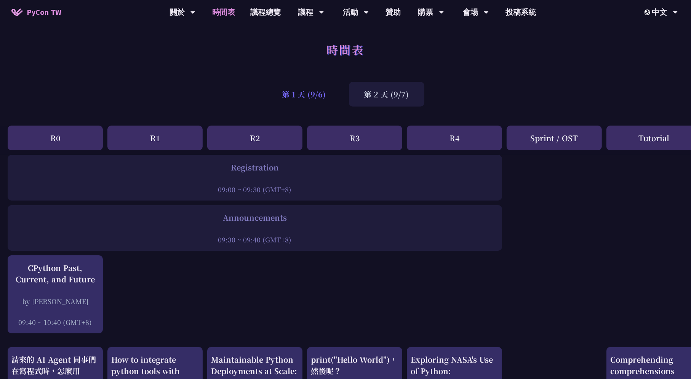
click at [318, 91] on div "第 1 天 (9/6)" at bounding box center [304, 94] width 74 height 25
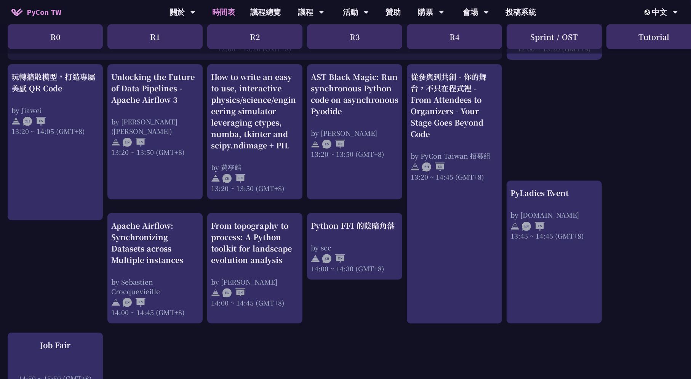
scroll to position [609, 0]
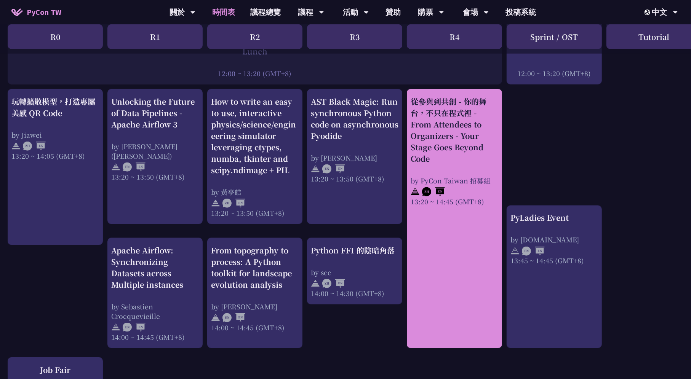
click at [471, 145] on div "從參與到共創 - 你的舞台，不只在程式裡 - From Attendees to Organizers - Your Stage Goes Beyond Co…" at bounding box center [455, 130] width 88 height 69
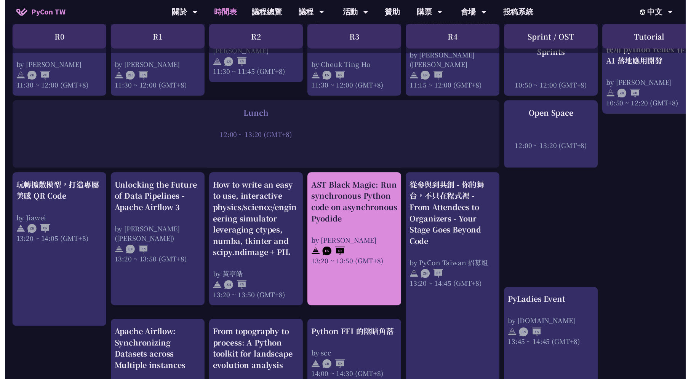
scroll to position [609, 0]
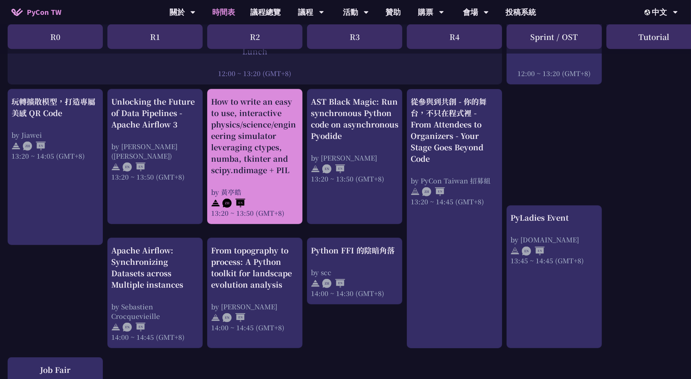
click at [276, 161] on div "How to write an easy to use, interactive physics/science/engineering simulator …" at bounding box center [255, 136] width 88 height 80
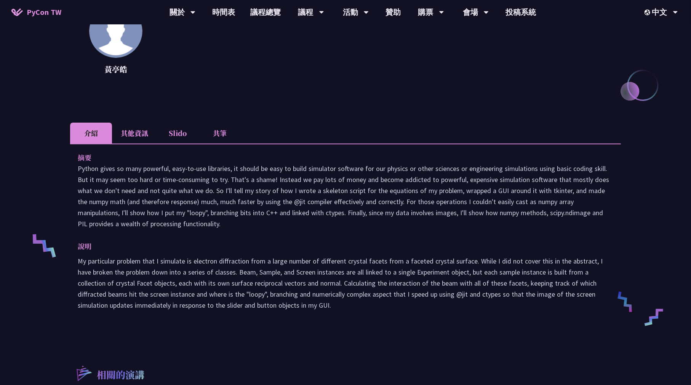
scroll to position [152, 0]
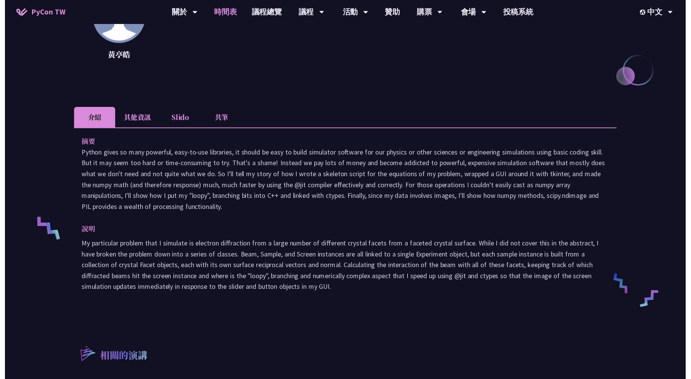
scroll to position [609, 0]
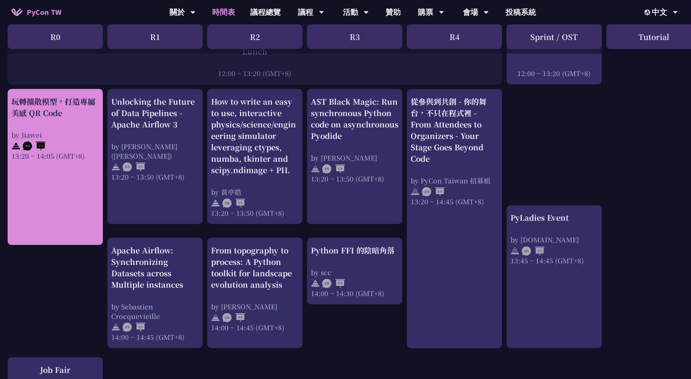
click at [78, 144] on div at bounding box center [55, 145] width 88 height 11
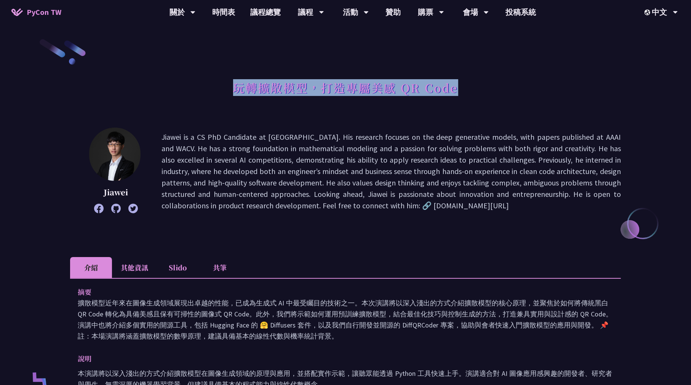
drag, startPoint x: 229, startPoint y: 89, endPoint x: 500, endPoint y: 84, distance: 270.8
click at [500, 84] on div "玩轉擴散模型，打造專屬美感 QR Code" at bounding box center [345, 96] width 551 height 40
copy h1 "玩轉擴散模型，打造專屬美感 QR Code"
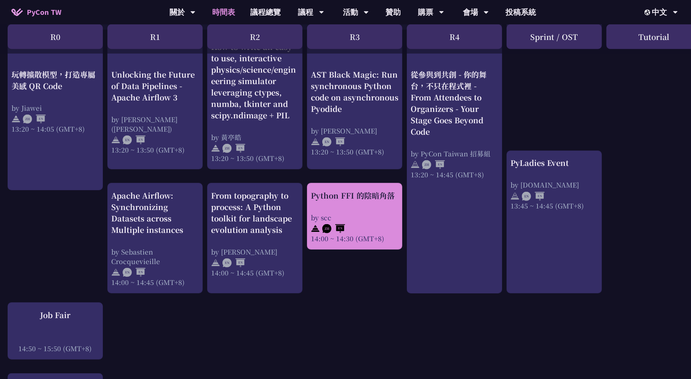
scroll to position [647, 0]
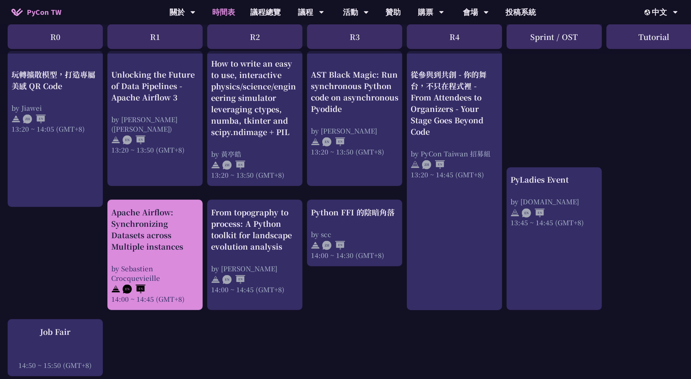
click at [171, 241] on div "Apache Airflow: Synchronizing Datasets across Multiple instances" at bounding box center [155, 230] width 88 height 46
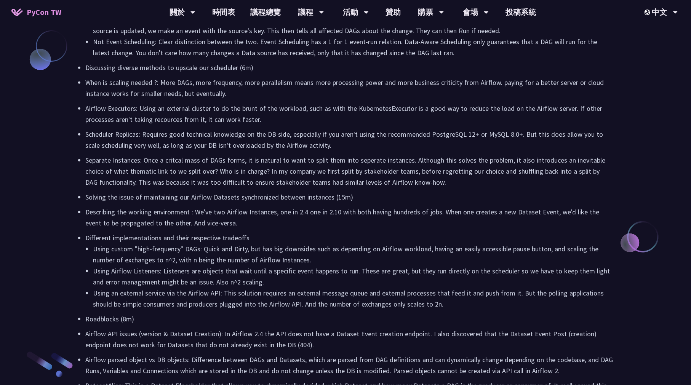
scroll to position [685, 0]
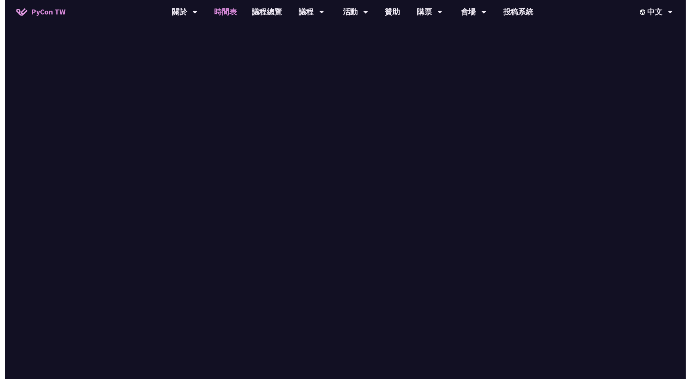
scroll to position [647, 0]
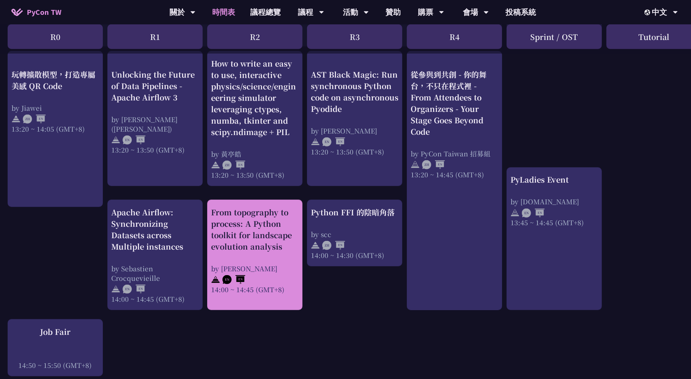
click at [280, 259] on div "From topography to process: A Python toolkit for landscape evolution analysis b…" at bounding box center [255, 251] width 88 height 88
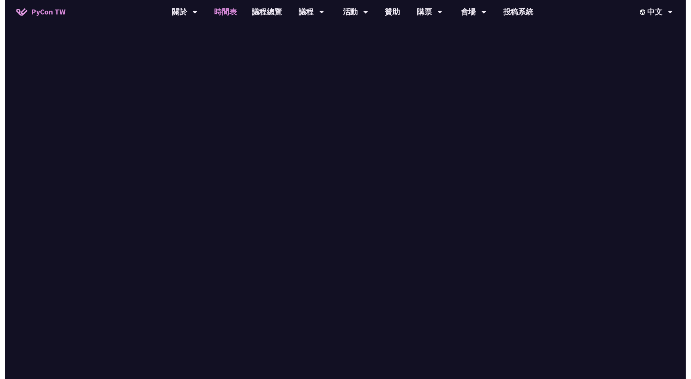
scroll to position [647, 0]
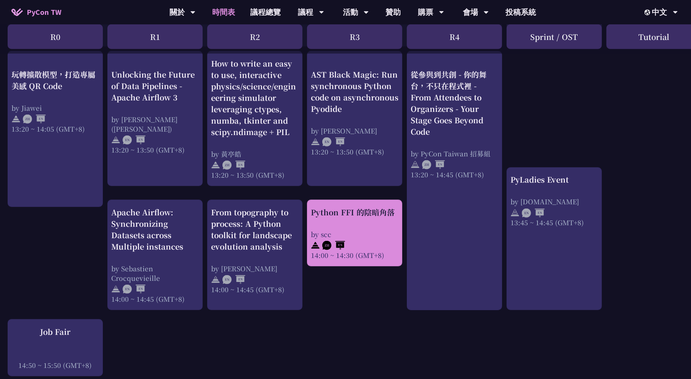
click at [379, 235] on div "by scc" at bounding box center [355, 235] width 88 height 10
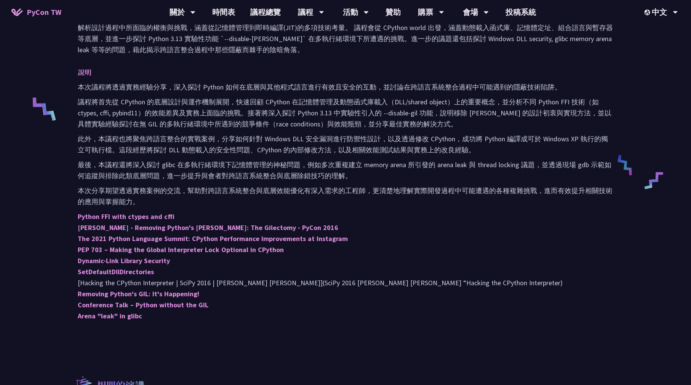
scroll to position [343, 0]
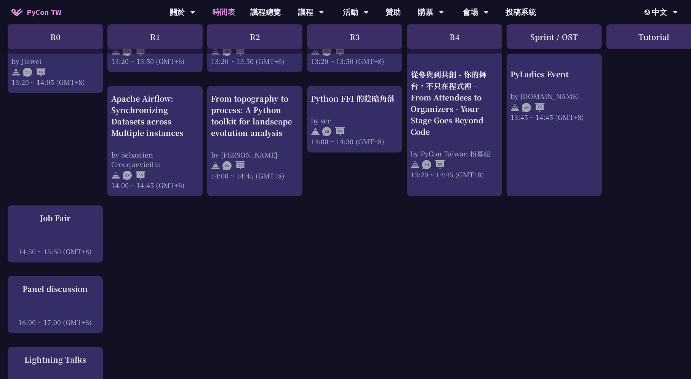
scroll to position [762, 0]
